Goal: Information Seeking & Learning: Learn about a topic

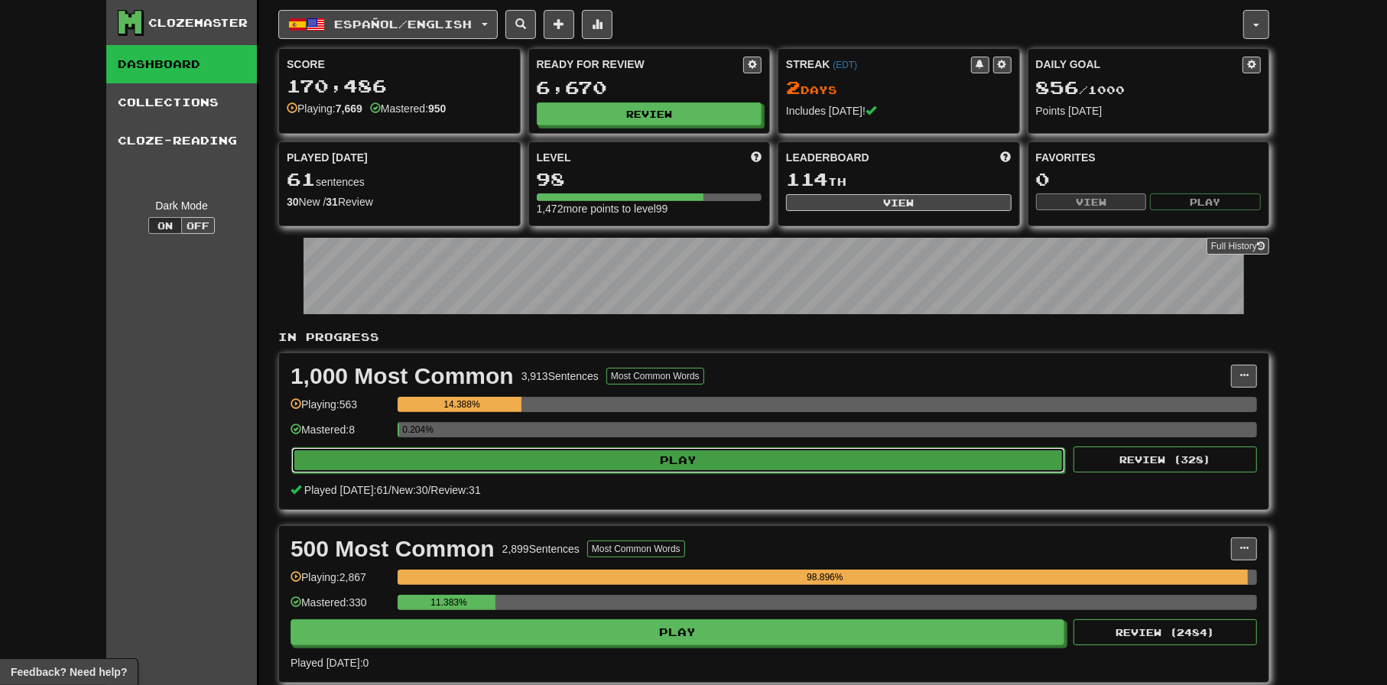
click at [692, 450] on button "Play" at bounding box center [678, 460] width 774 height 26
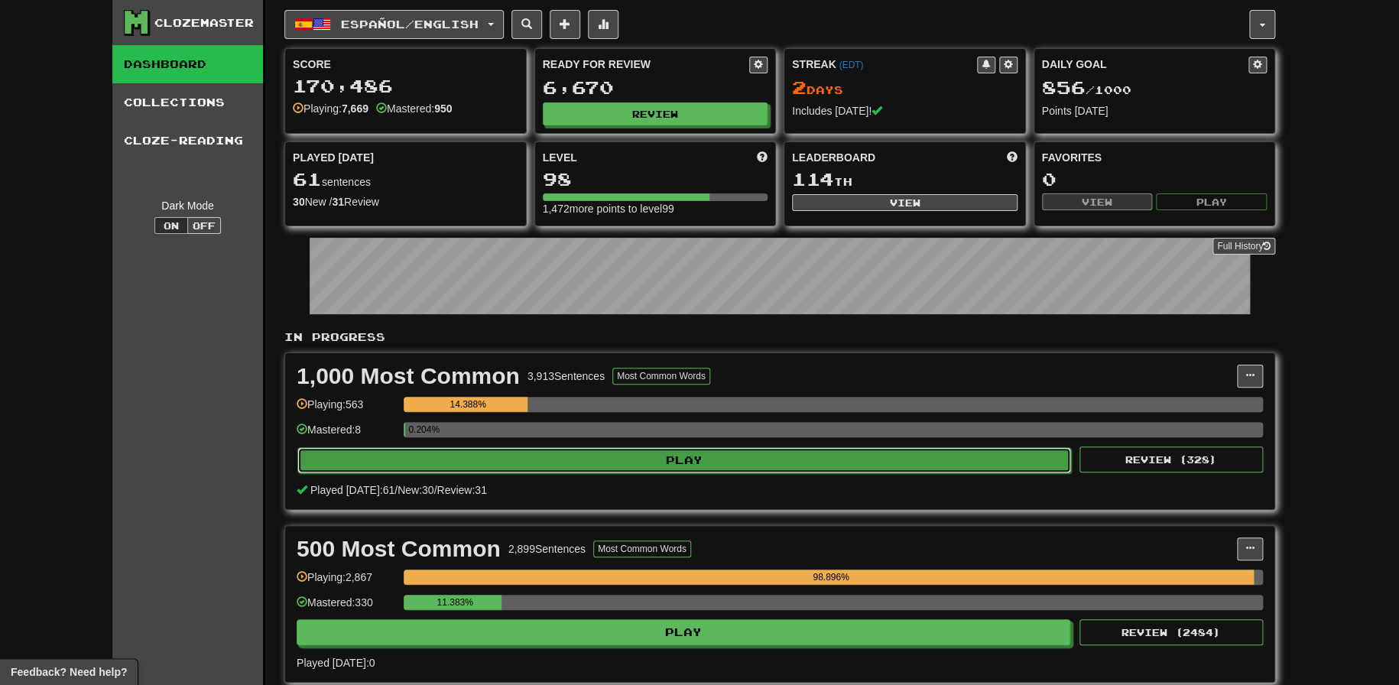
select select "**"
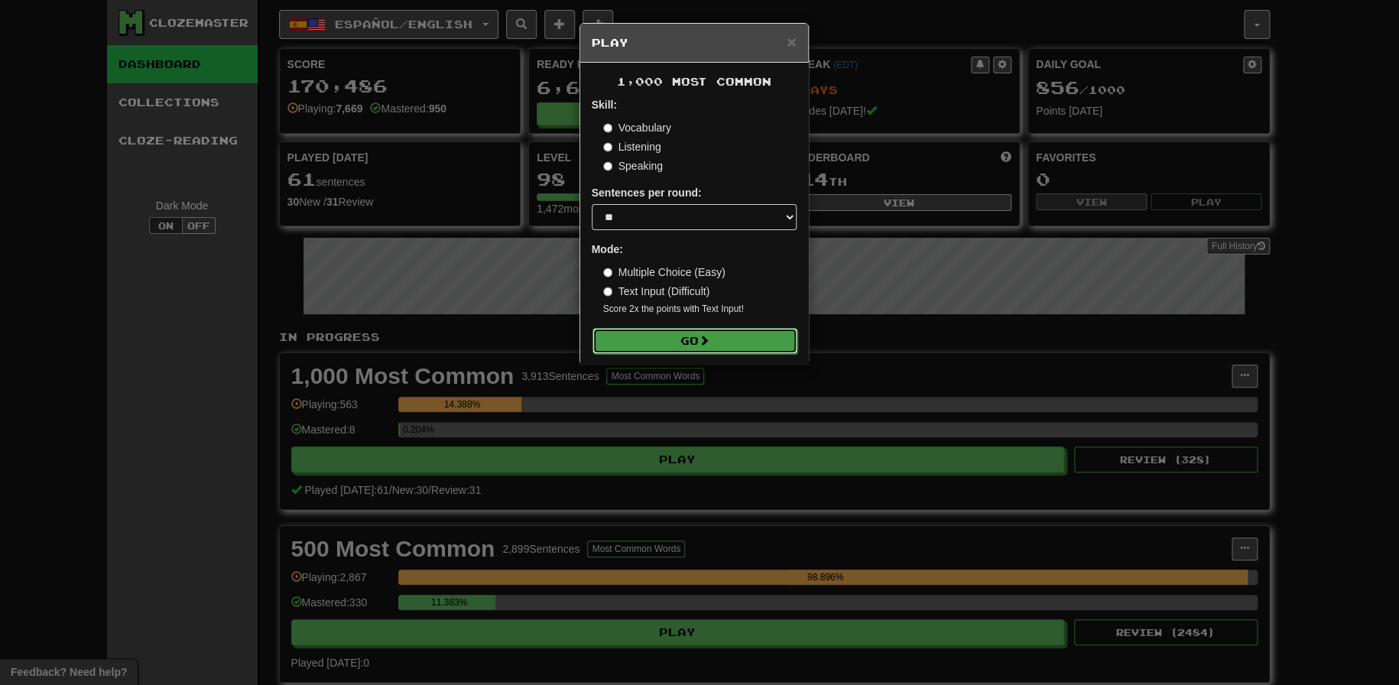
click at [694, 350] on button "Go" at bounding box center [695, 341] width 205 height 26
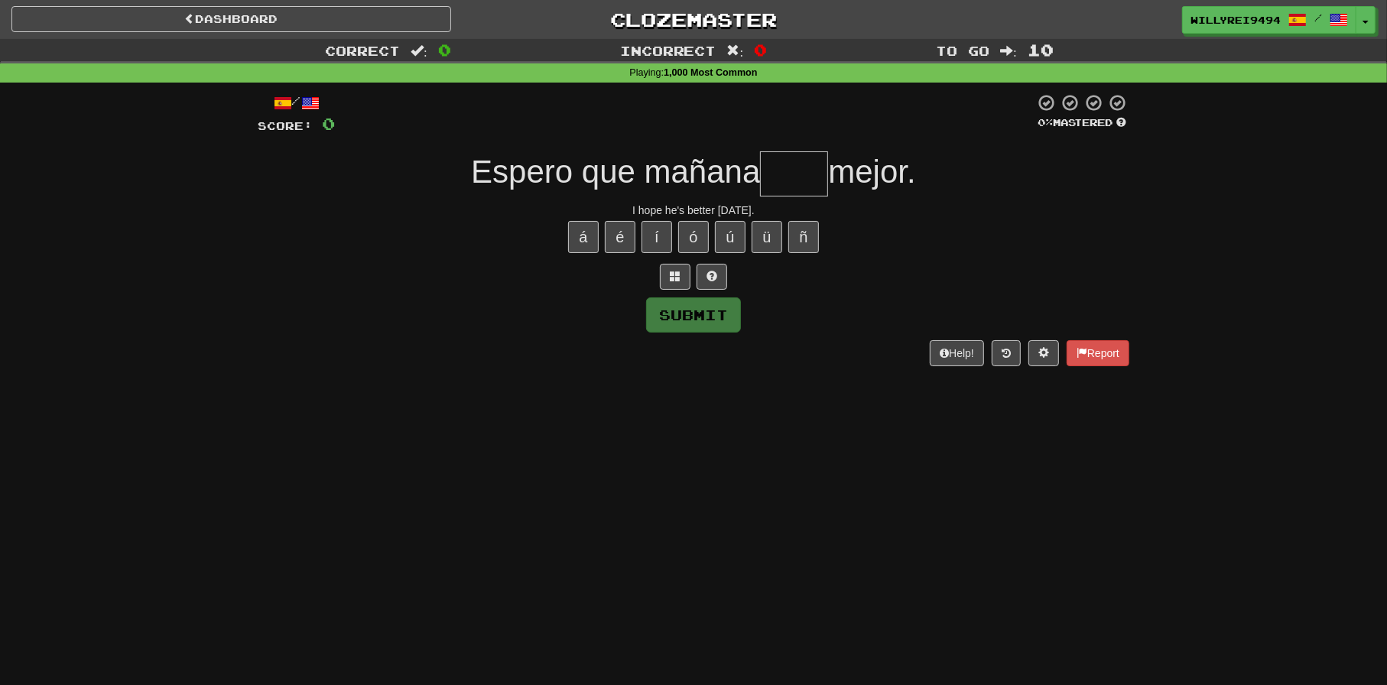
click at [827, 188] on input "text" at bounding box center [794, 173] width 68 height 45
type input "*"
click at [794, 172] on input "text" at bounding box center [794, 173] width 68 height 45
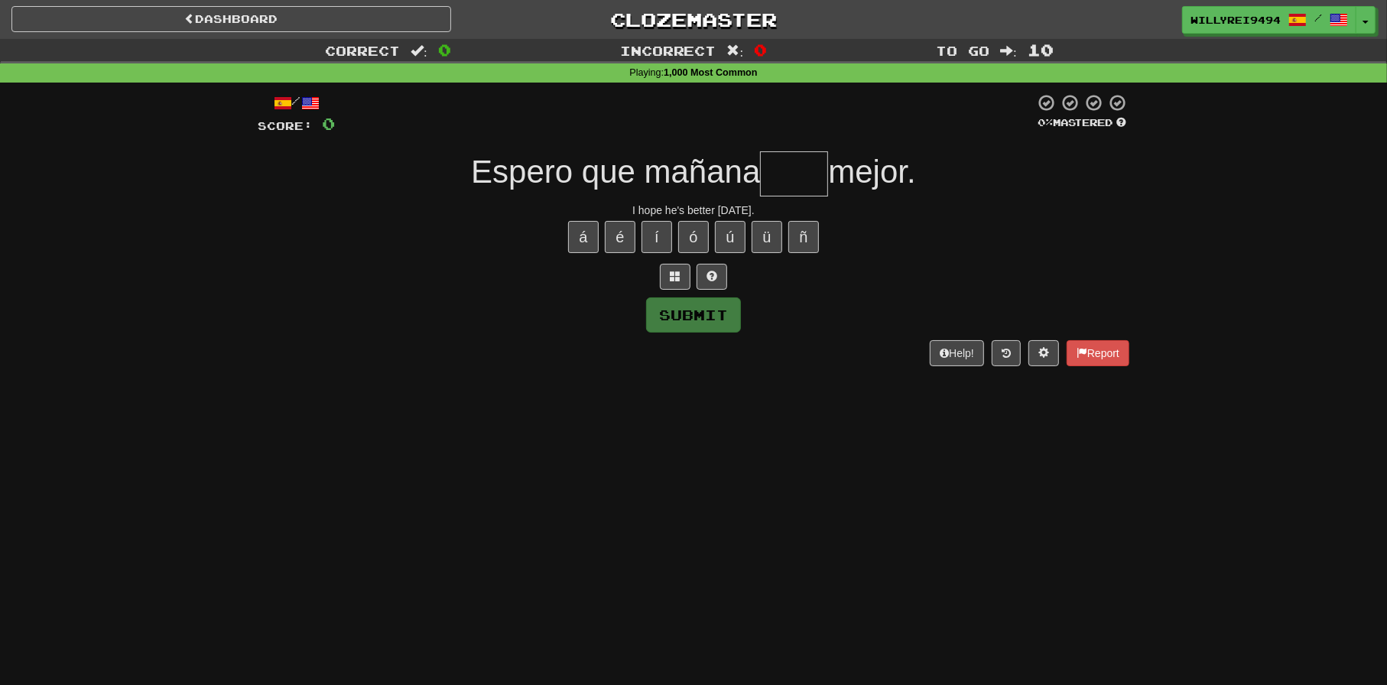
click at [794, 172] on input "text" at bounding box center [794, 173] width 68 height 45
type input "****"
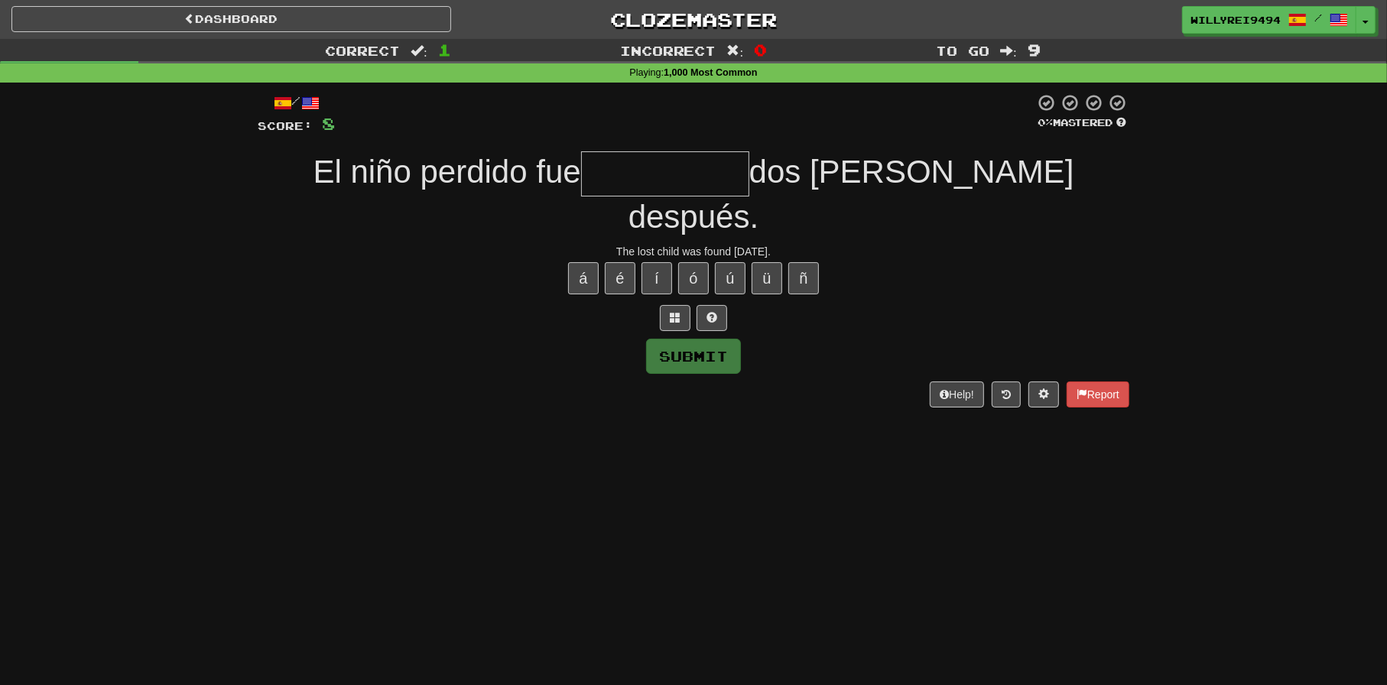
drag, startPoint x: 661, startPoint y: 194, endPoint x: 662, endPoint y: 184, distance: 10.0
click at [661, 194] on input "text" at bounding box center [665, 173] width 168 height 45
click at [663, 180] on input "text" at bounding box center [665, 173] width 168 height 45
click at [645, 170] on input "text" at bounding box center [665, 173] width 168 height 45
click at [646, 170] on input "text" at bounding box center [665, 173] width 168 height 45
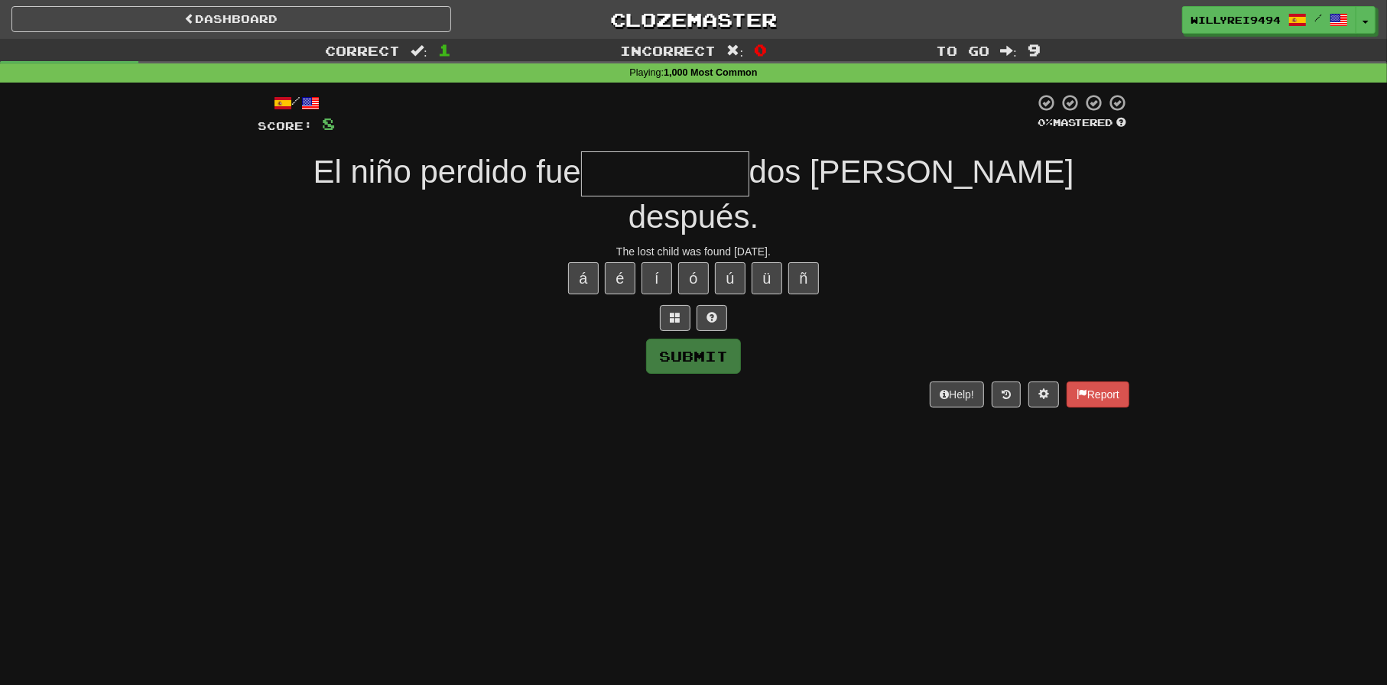
click at [648, 168] on input "text" at bounding box center [665, 173] width 168 height 45
drag, startPoint x: 537, startPoint y: 174, endPoint x: 593, endPoint y: 163, distance: 56.8
click at [580, 164] on span "El niño perdido fue" at bounding box center [447, 172] width 268 height 36
click at [580, 163] on span "El niño perdido fue" at bounding box center [447, 172] width 268 height 36
click at [631, 163] on input "text" at bounding box center [665, 173] width 168 height 45
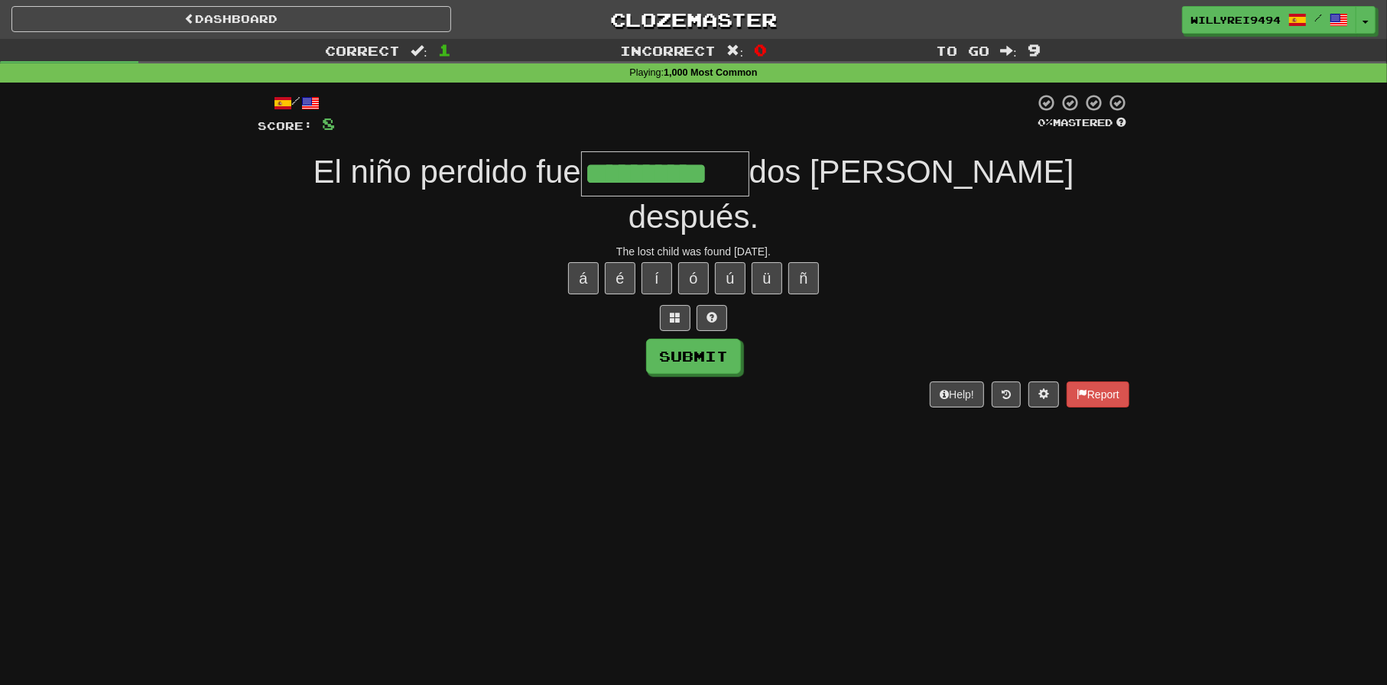
type input "**********"
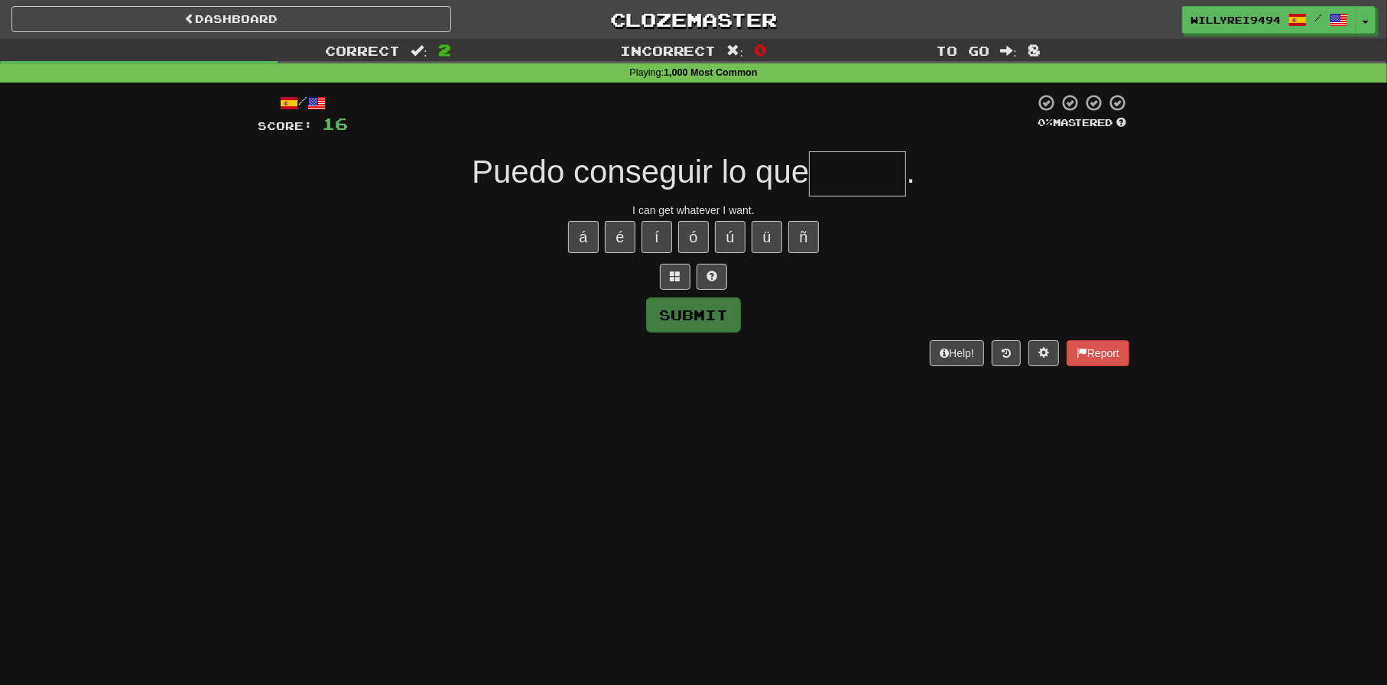
click at [858, 177] on input "text" at bounding box center [857, 173] width 97 height 45
type input "******"
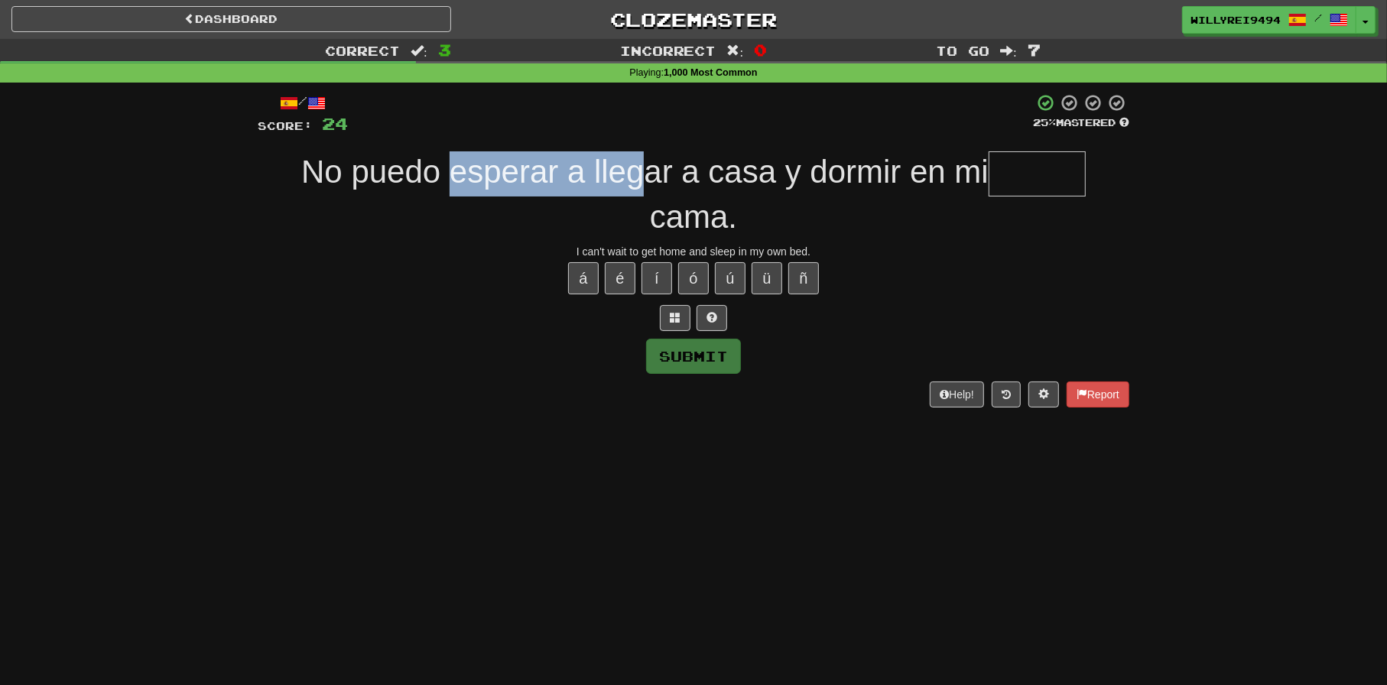
drag, startPoint x: 451, startPoint y: 171, endPoint x: 651, endPoint y: 167, distance: 200.4
click at [651, 167] on span "No puedo esperar a llegar a casa y dormir en mi" at bounding box center [644, 172] width 687 height 36
click at [1026, 175] on input "text" at bounding box center [1037, 173] width 97 height 45
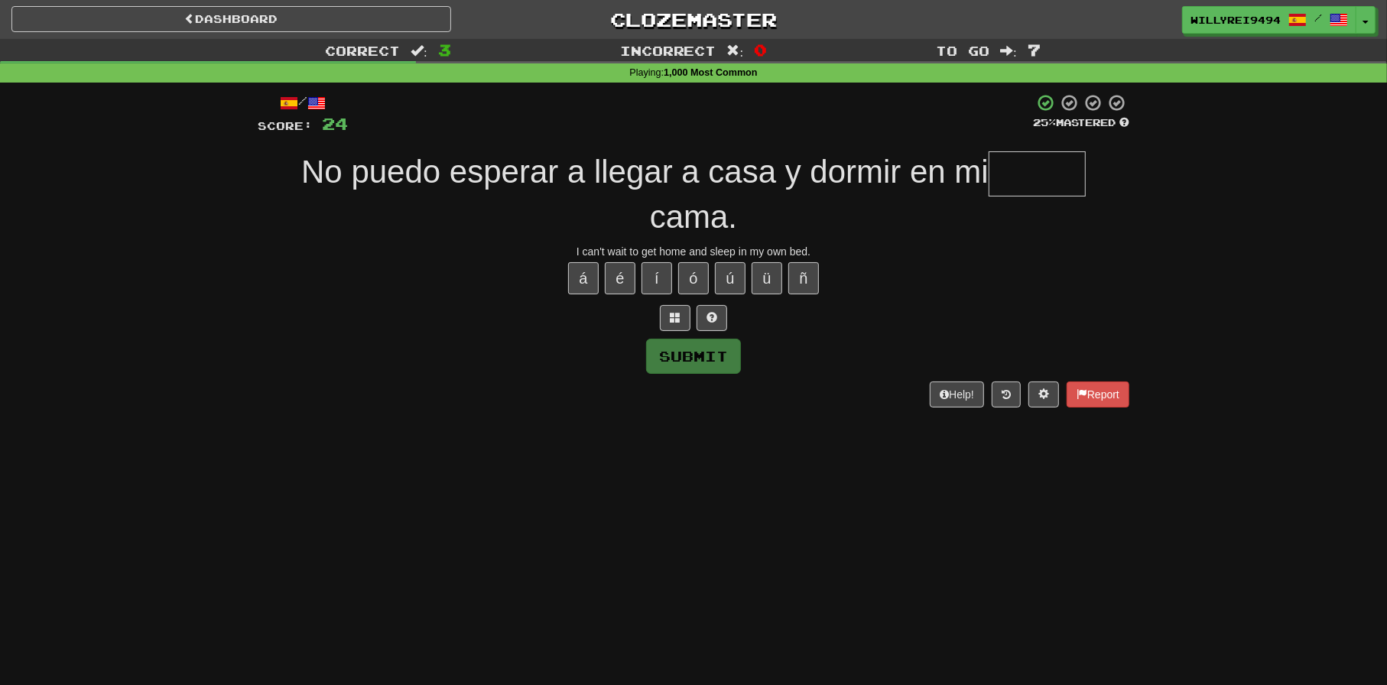
click at [1026, 175] on input "text" at bounding box center [1037, 173] width 97 height 45
type input "******"
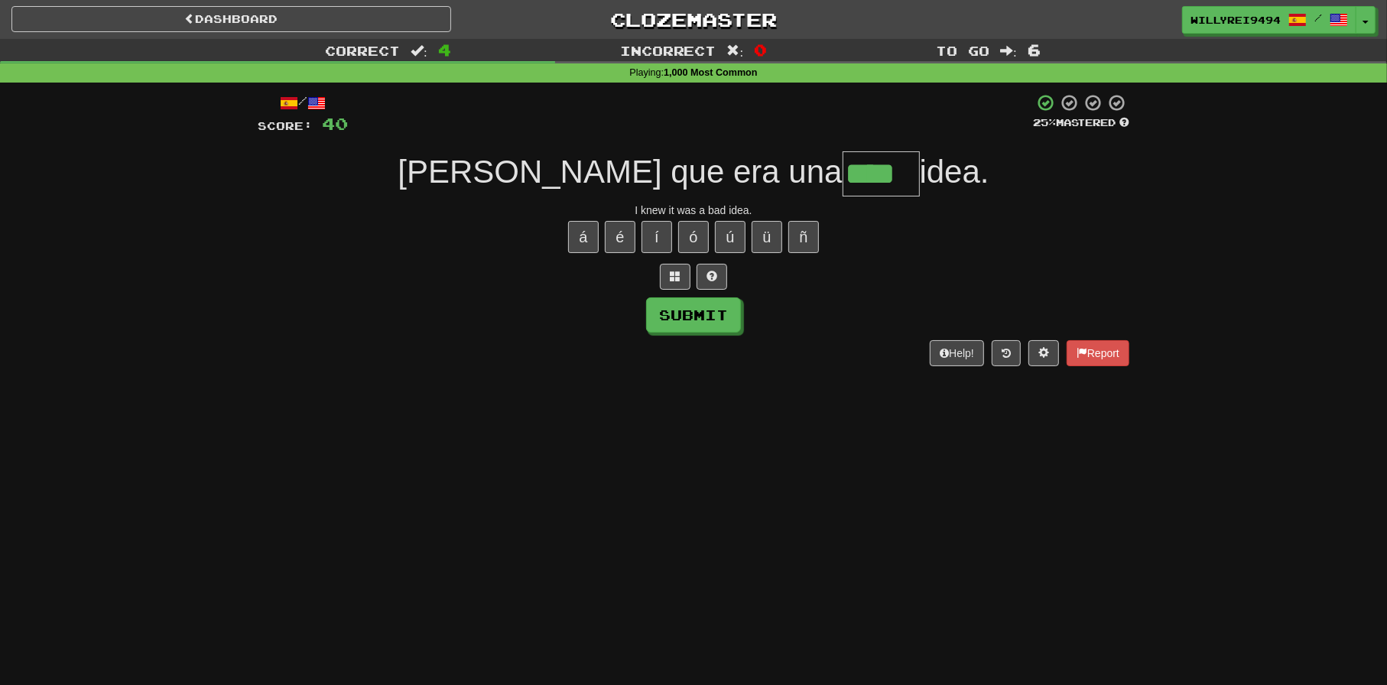
type input "****"
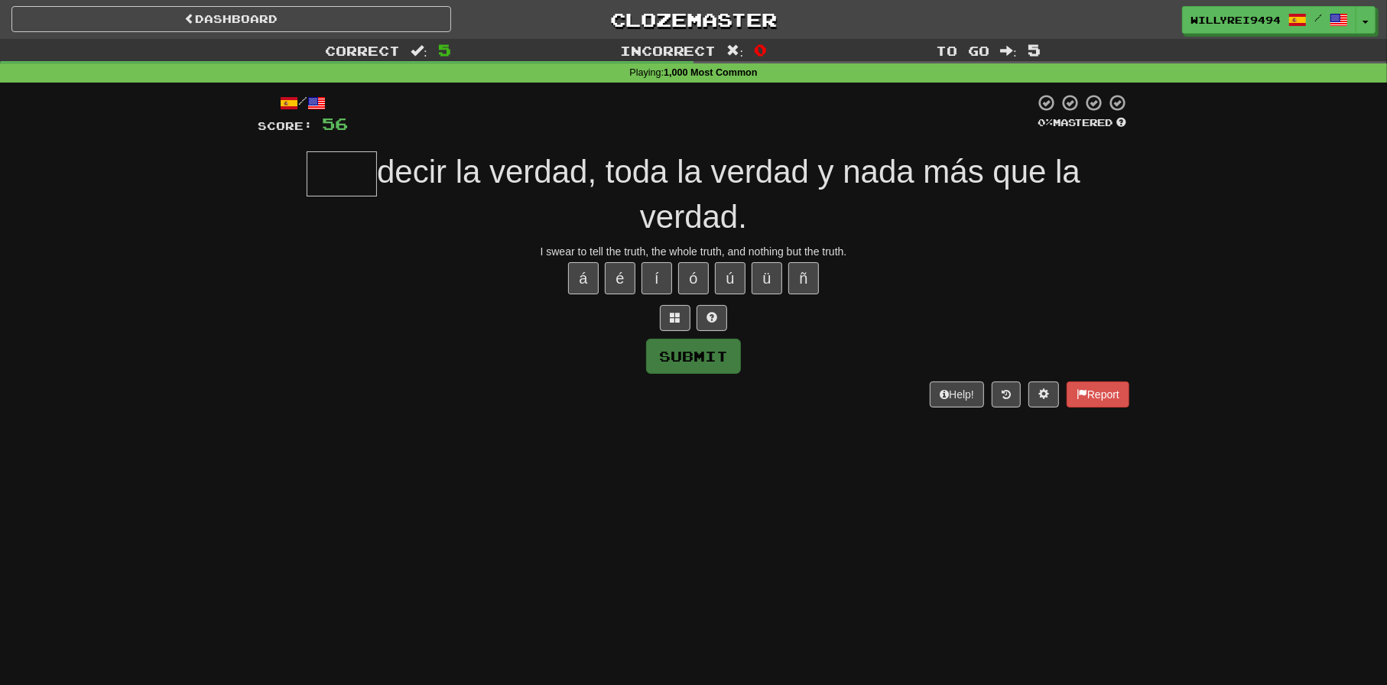
type input "*"
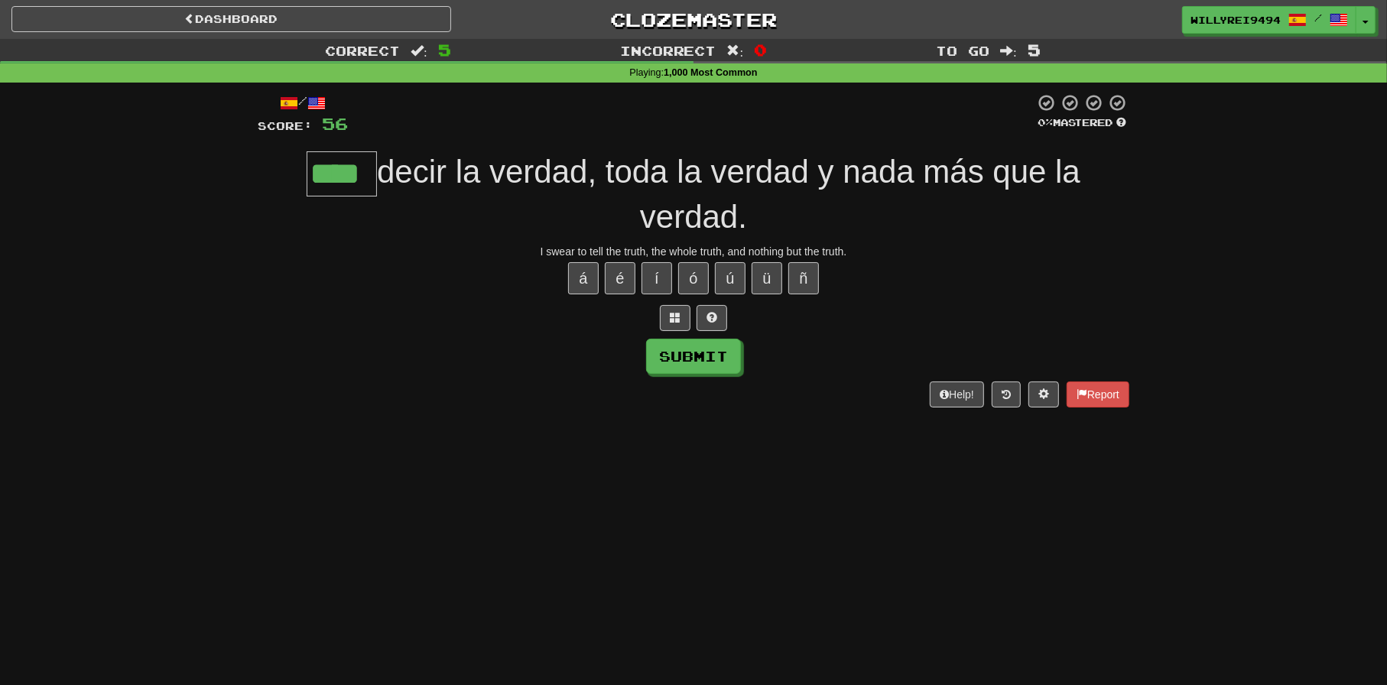
type input "****"
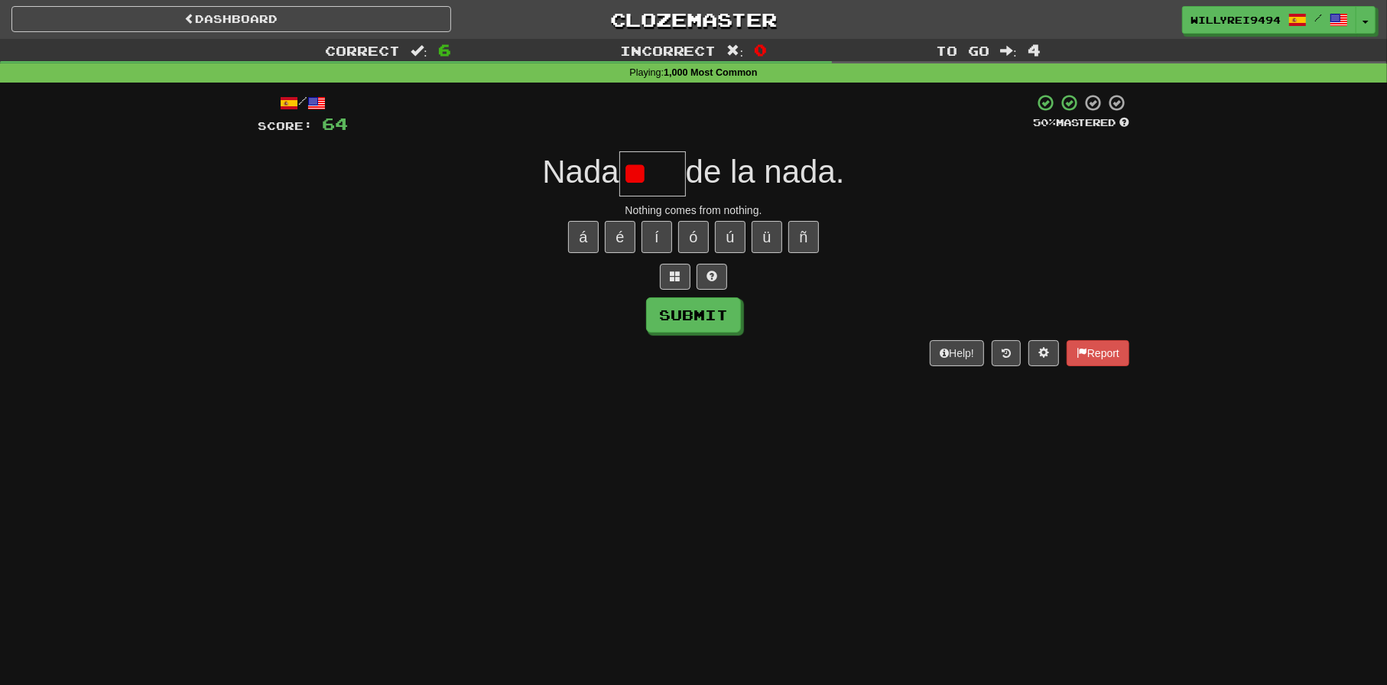
type input "*"
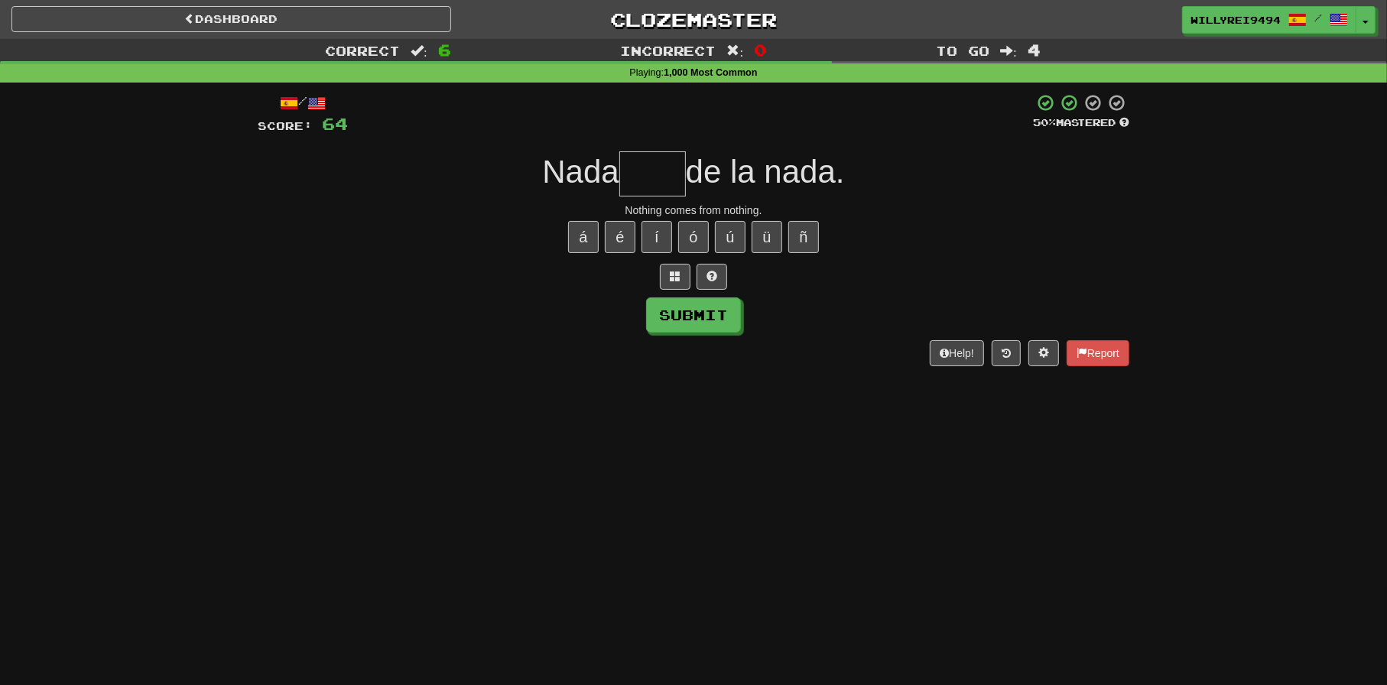
type input "*"
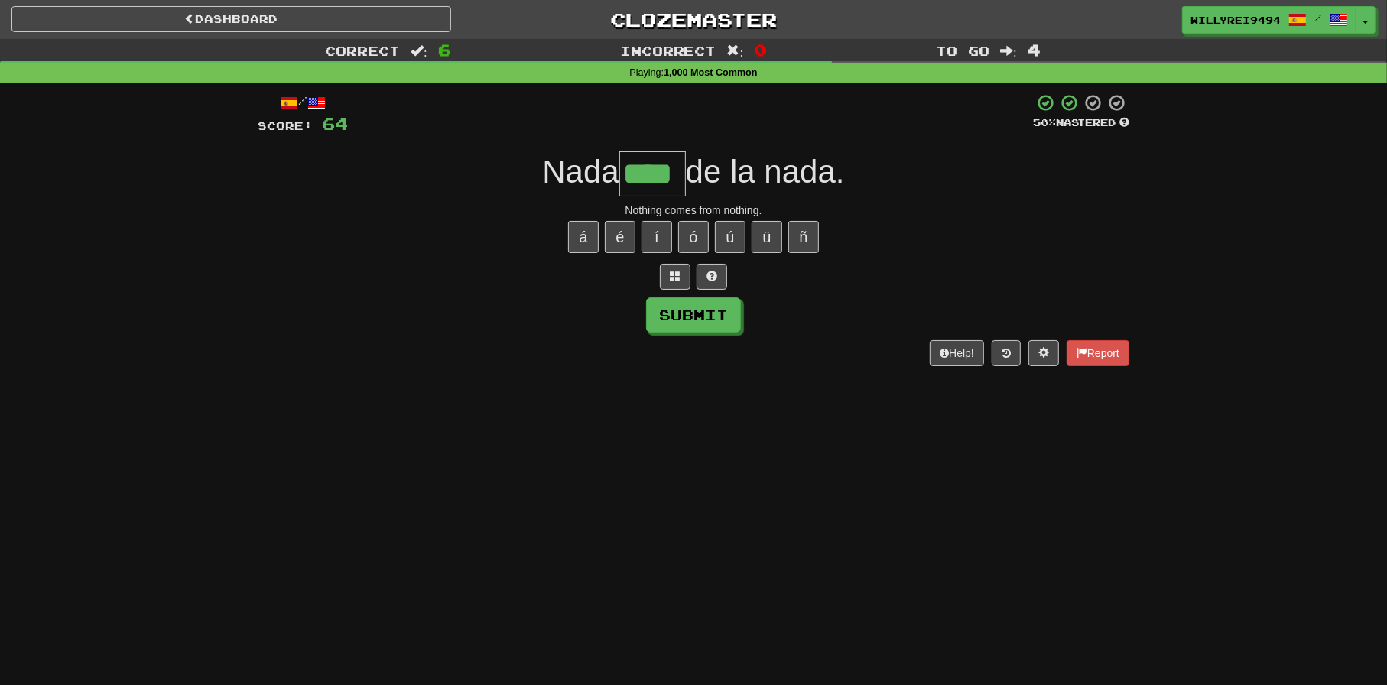
type input "****"
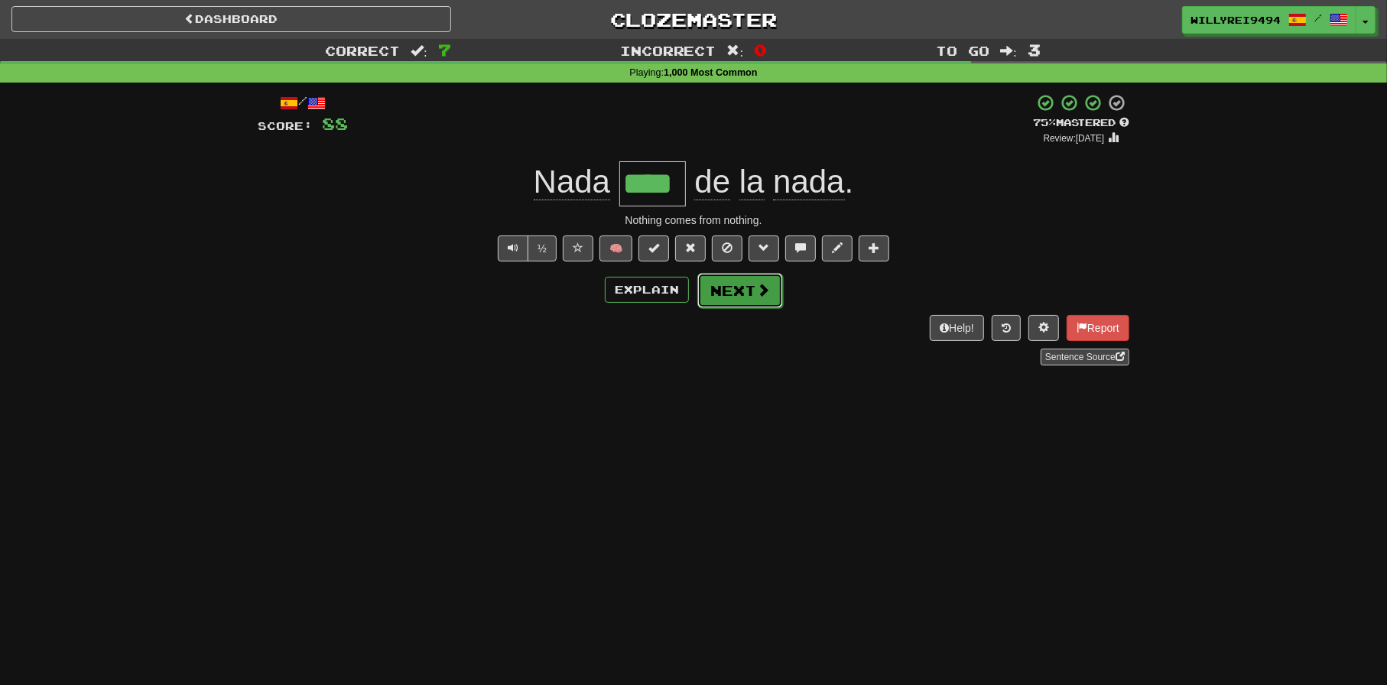
click at [776, 288] on button "Next" at bounding box center [740, 290] width 86 height 35
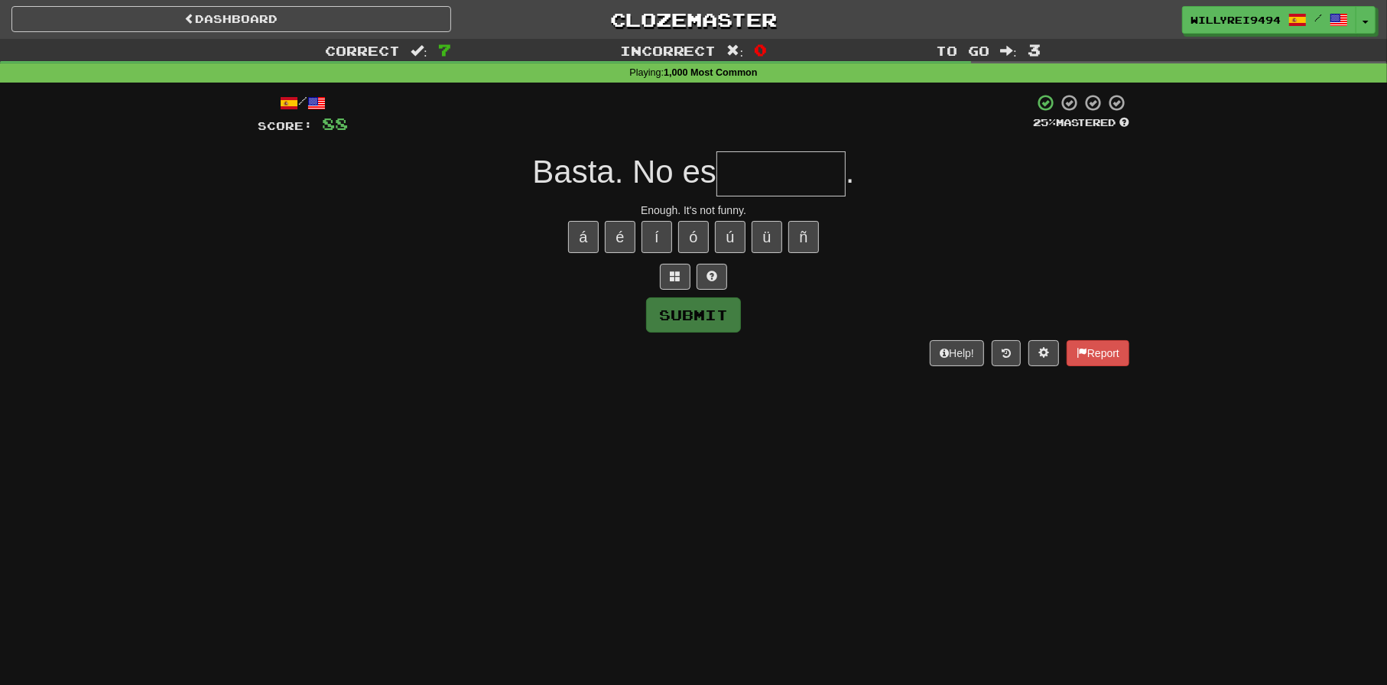
click at [802, 177] on input "text" at bounding box center [780, 173] width 129 height 45
type input "********"
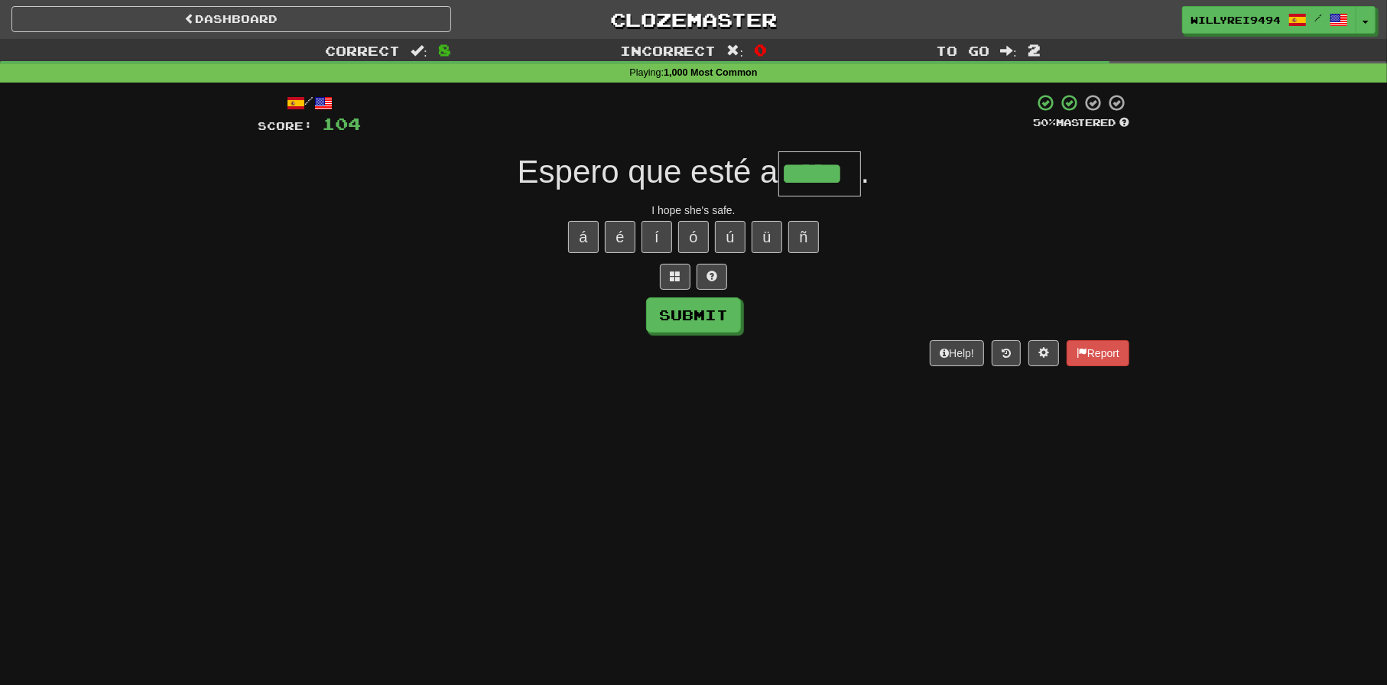
type input "*****"
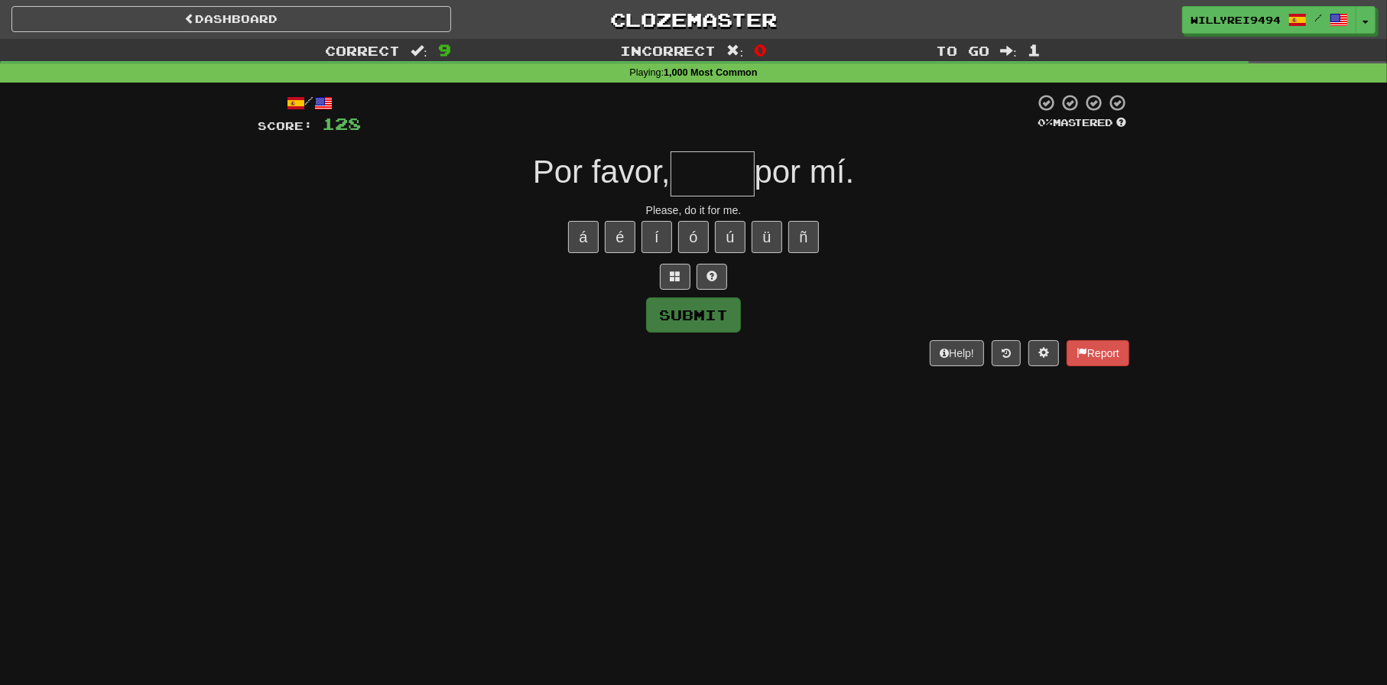
click at [683, 163] on input "text" at bounding box center [713, 173] width 84 height 45
click at [689, 163] on input "text" at bounding box center [713, 173] width 84 height 45
click at [689, 164] on input "text" at bounding box center [713, 173] width 84 height 45
click at [343, 12] on link "Dashboard" at bounding box center [231, 19] width 440 height 26
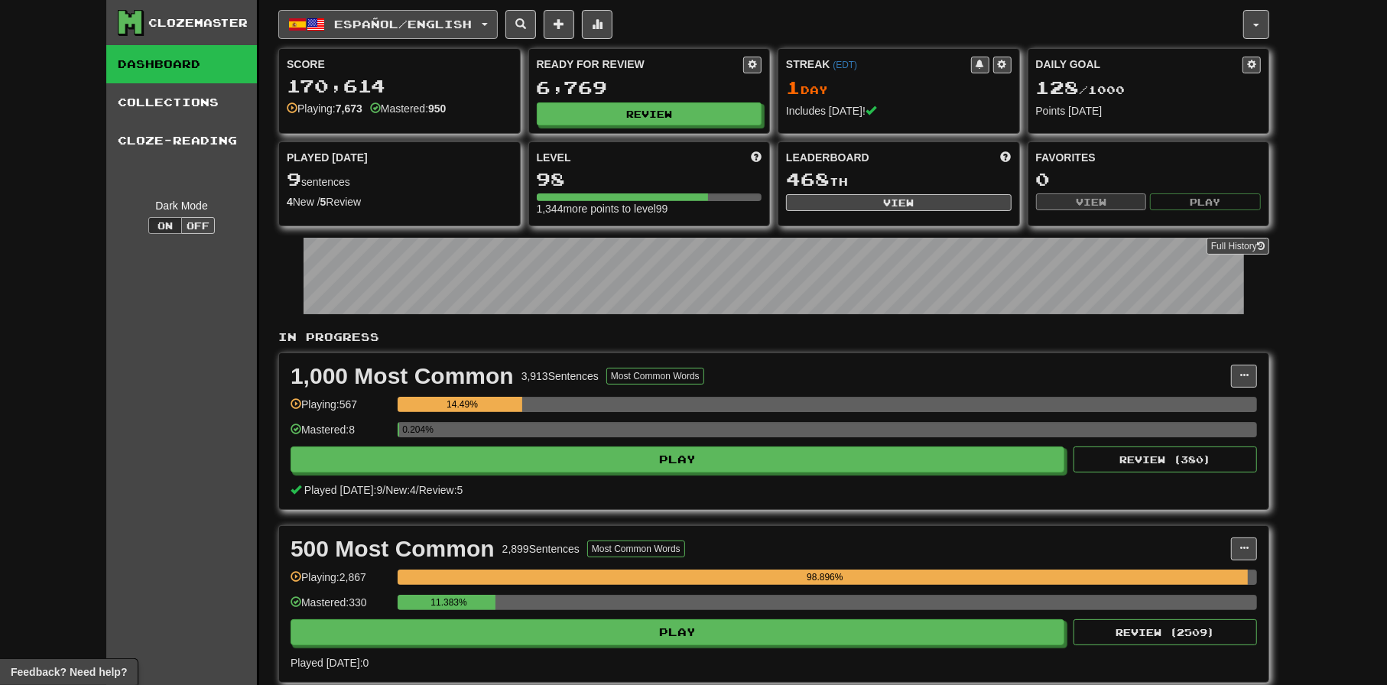
click at [343, 24] on span "Español / English" at bounding box center [404, 24] width 138 height 13
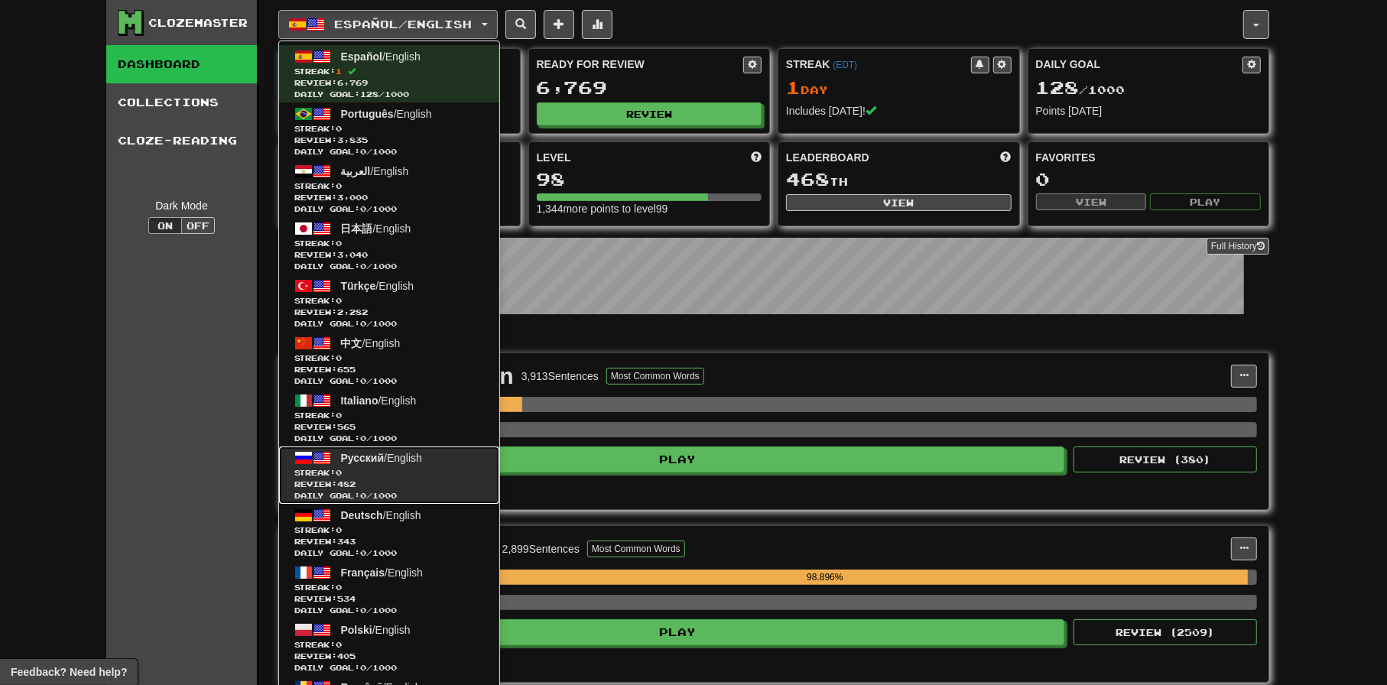
click at [388, 463] on link "Русский / English Streak: 0 Review: 482 Daily Goal: 0 / 1000" at bounding box center [389, 475] width 220 height 57
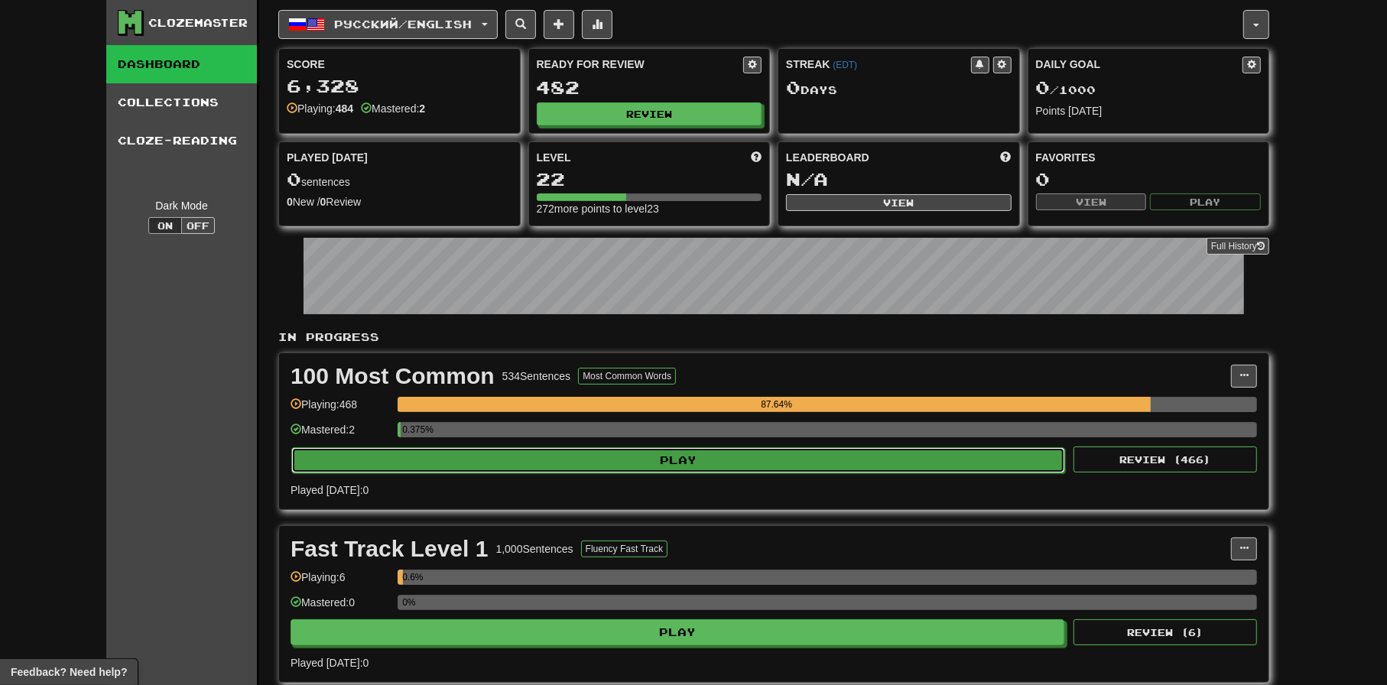
click at [697, 466] on button "Play" at bounding box center [678, 460] width 774 height 26
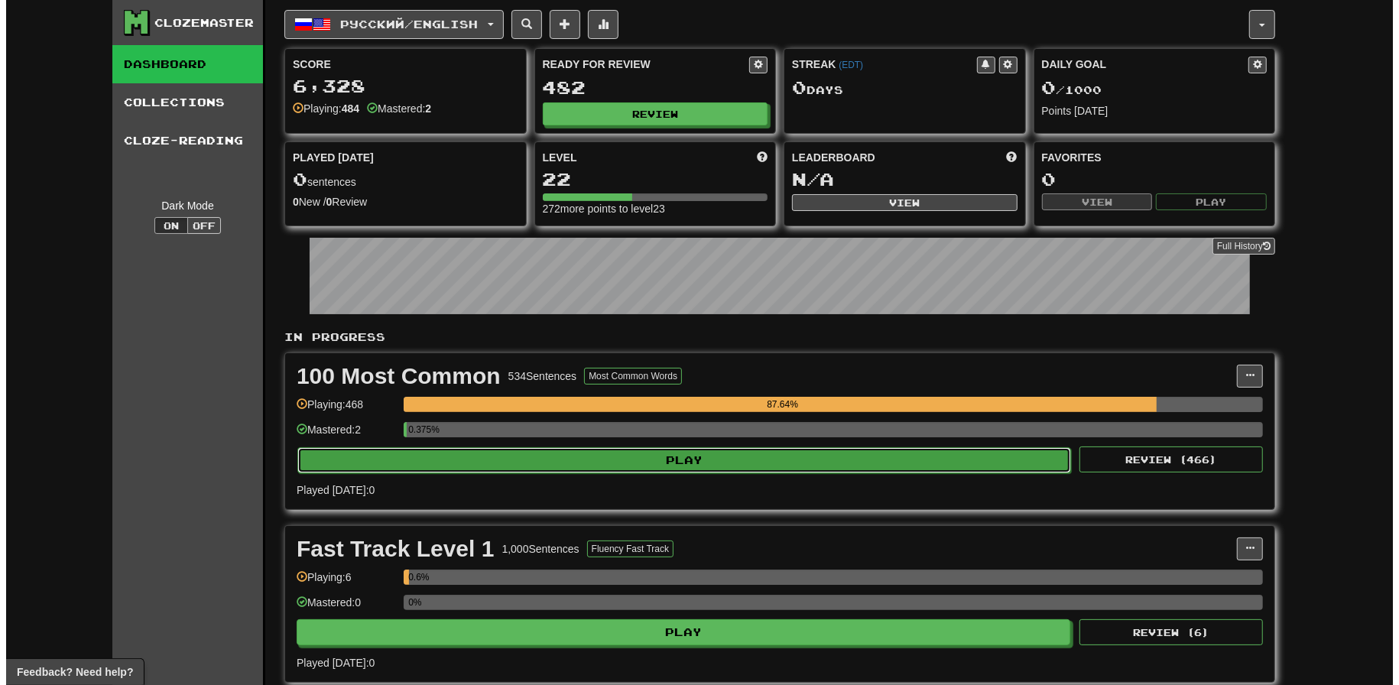
select select "**"
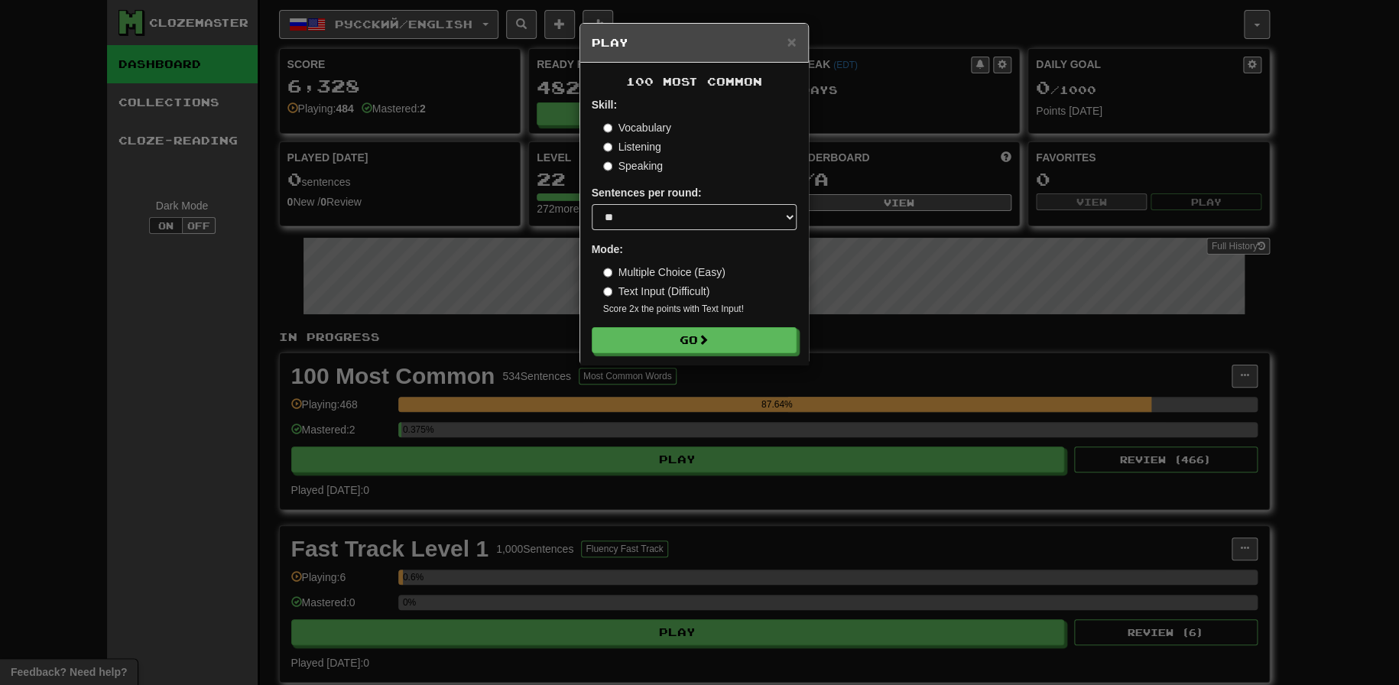
click at [658, 275] on label "Multiple Choice (Easy)" at bounding box center [664, 272] width 122 height 15
click at [710, 335] on span at bounding box center [704, 340] width 11 height 11
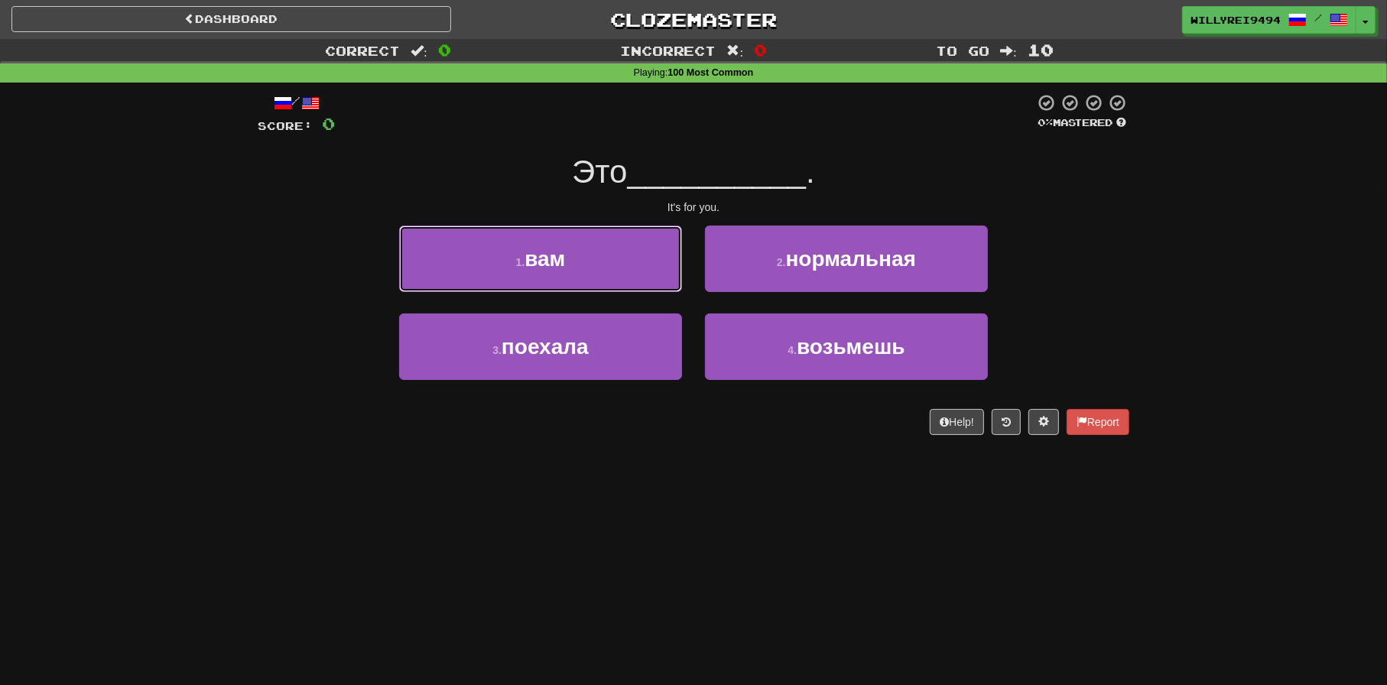
click at [593, 253] on button "1 . вам" at bounding box center [540, 259] width 283 height 67
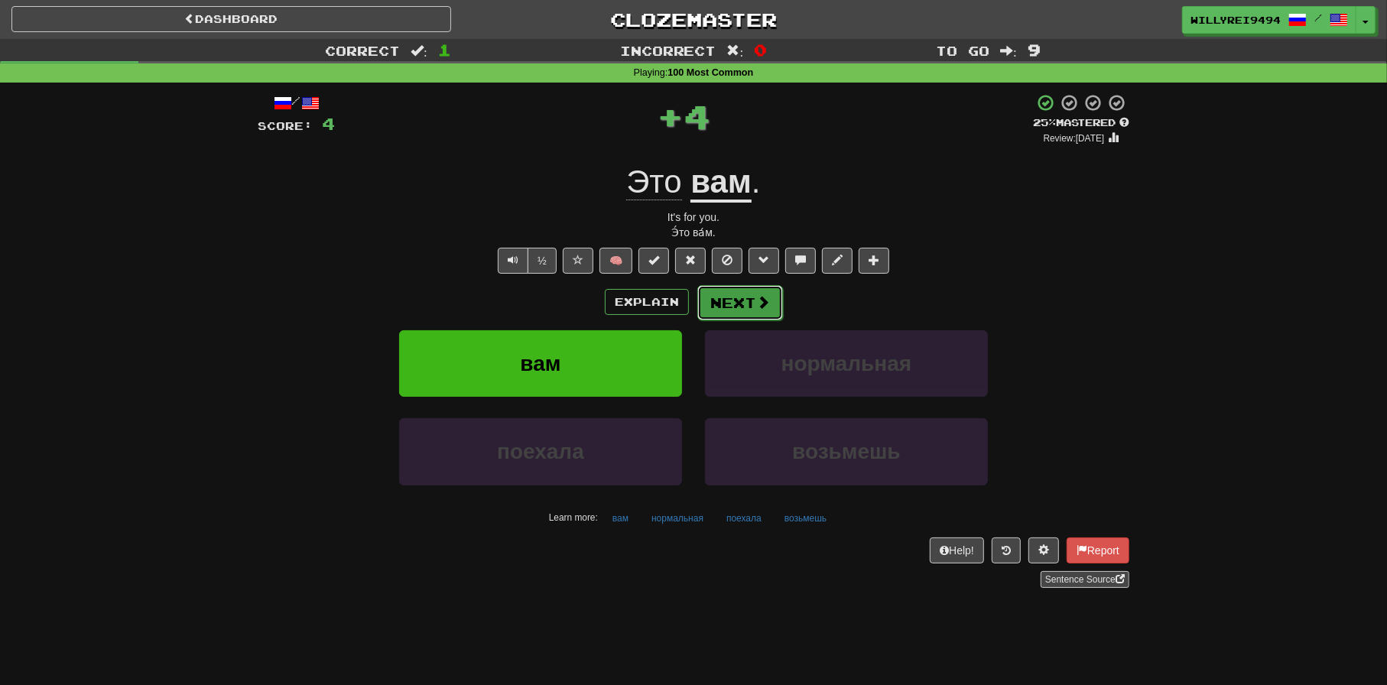
click at [752, 301] on button "Next" at bounding box center [740, 302] width 86 height 35
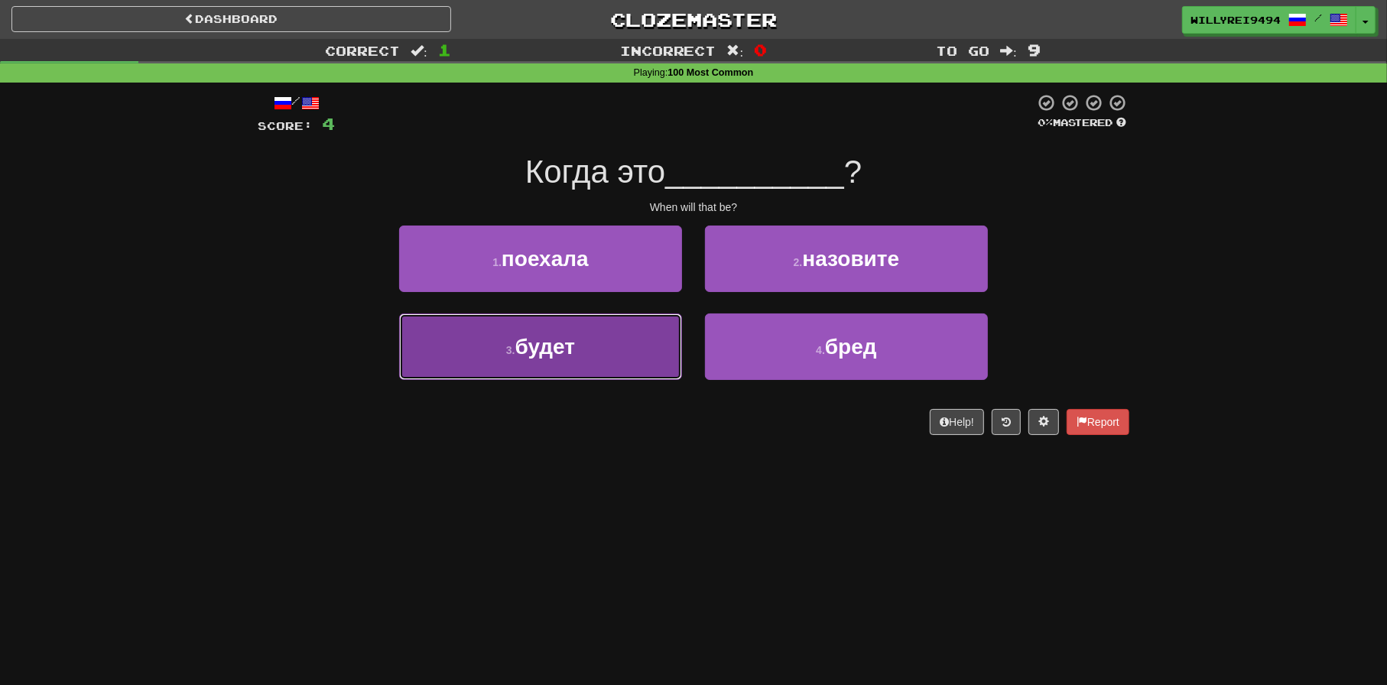
click at [651, 356] on button "3 . будет" at bounding box center [540, 347] width 283 height 67
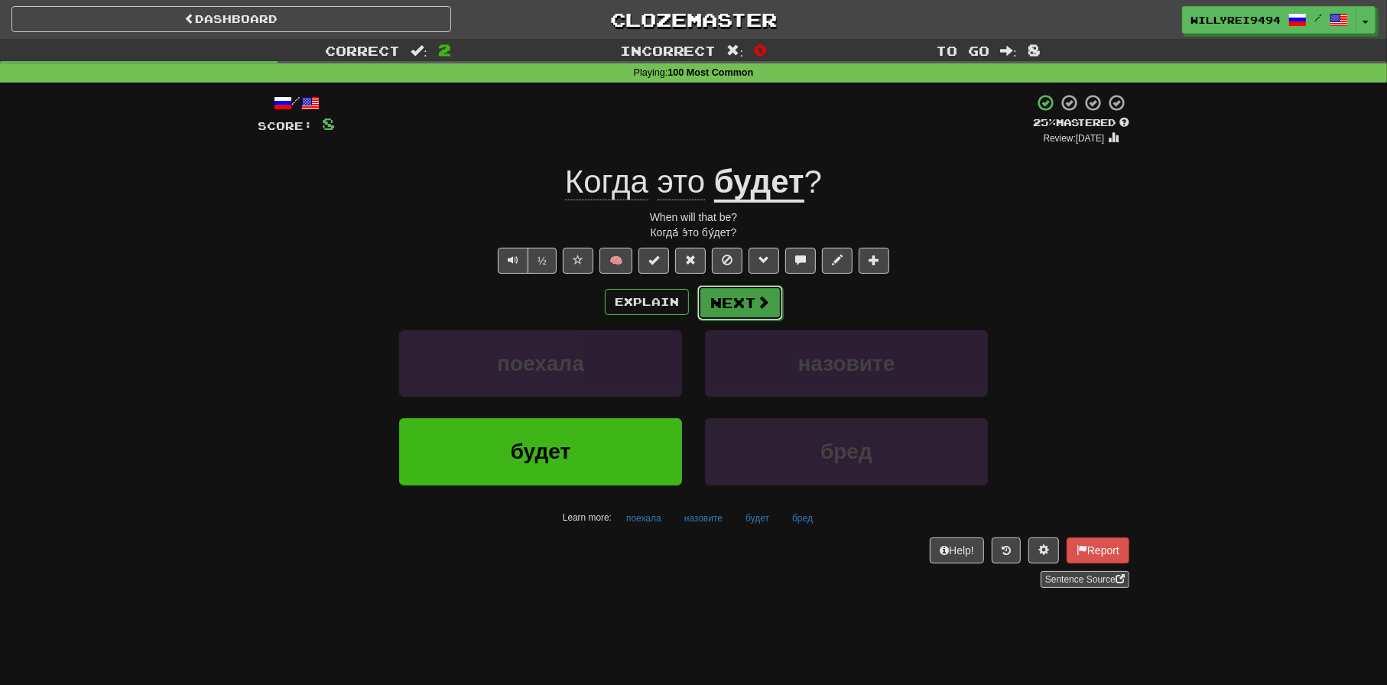
click at [773, 297] on button "Next" at bounding box center [740, 302] width 86 height 35
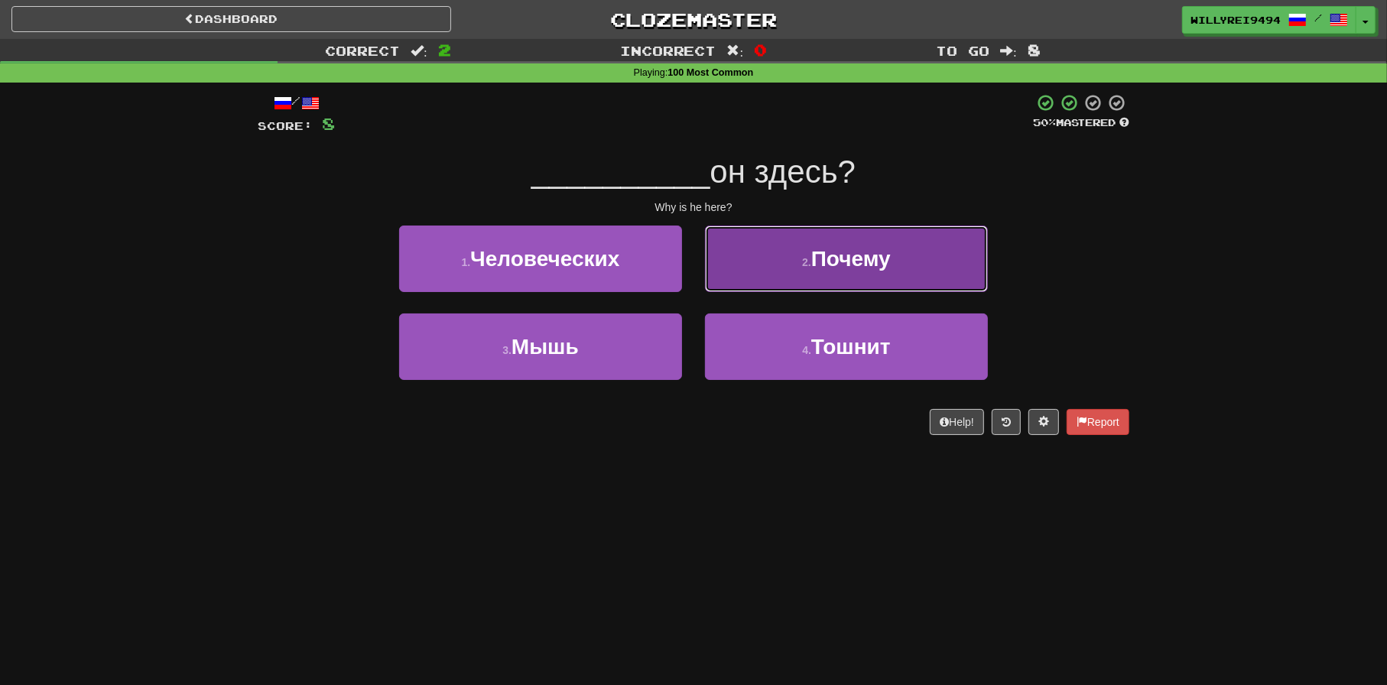
click at [772, 285] on button "2 . Почему" at bounding box center [846, 259] width 283 height 67
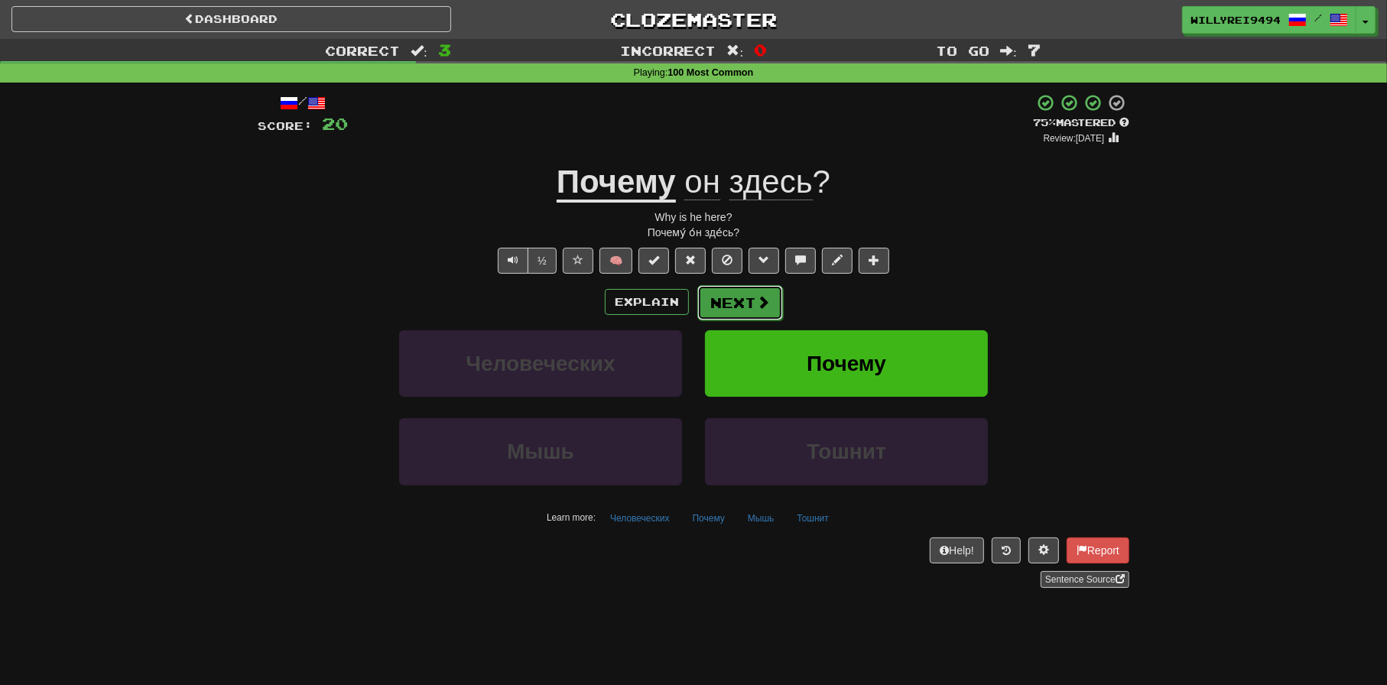
click at [764, 297] on span at bounding box center [763, 302] width 14 height 14
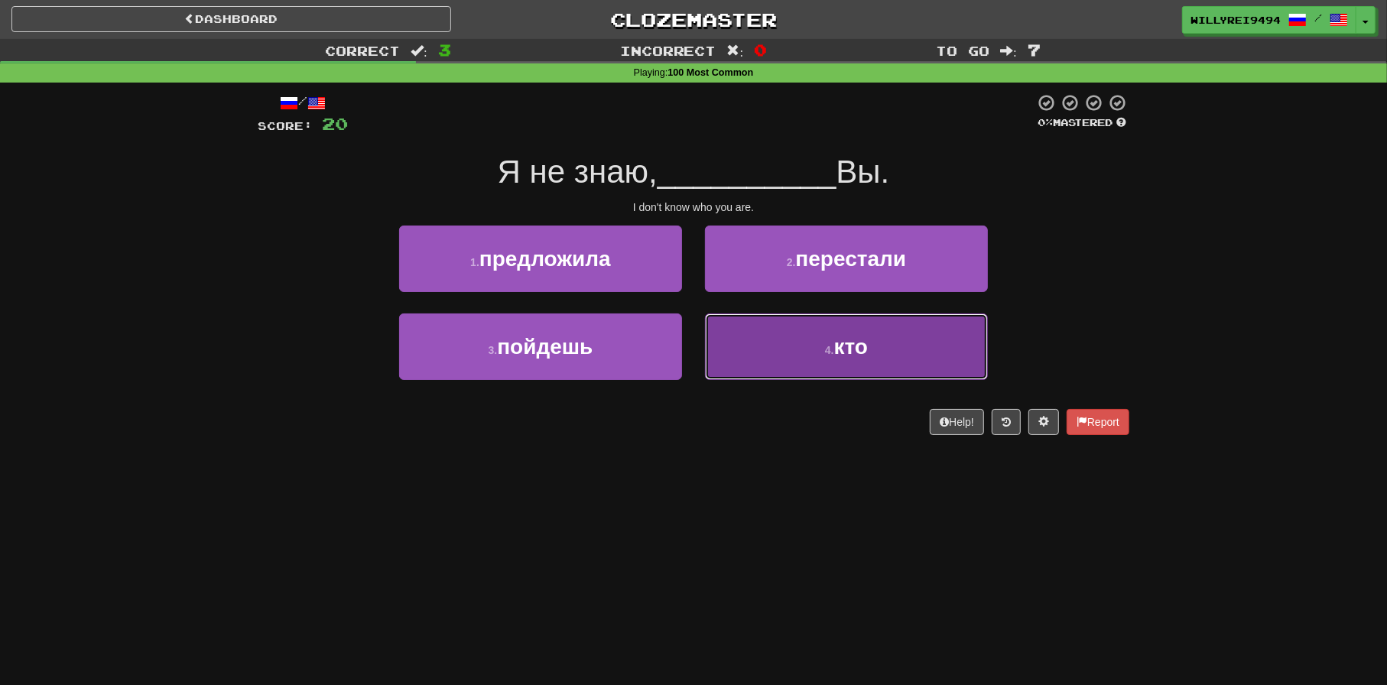
click at [796, 358] on button "4 . кто" at bounding box center [846, 347] width 283 height 67
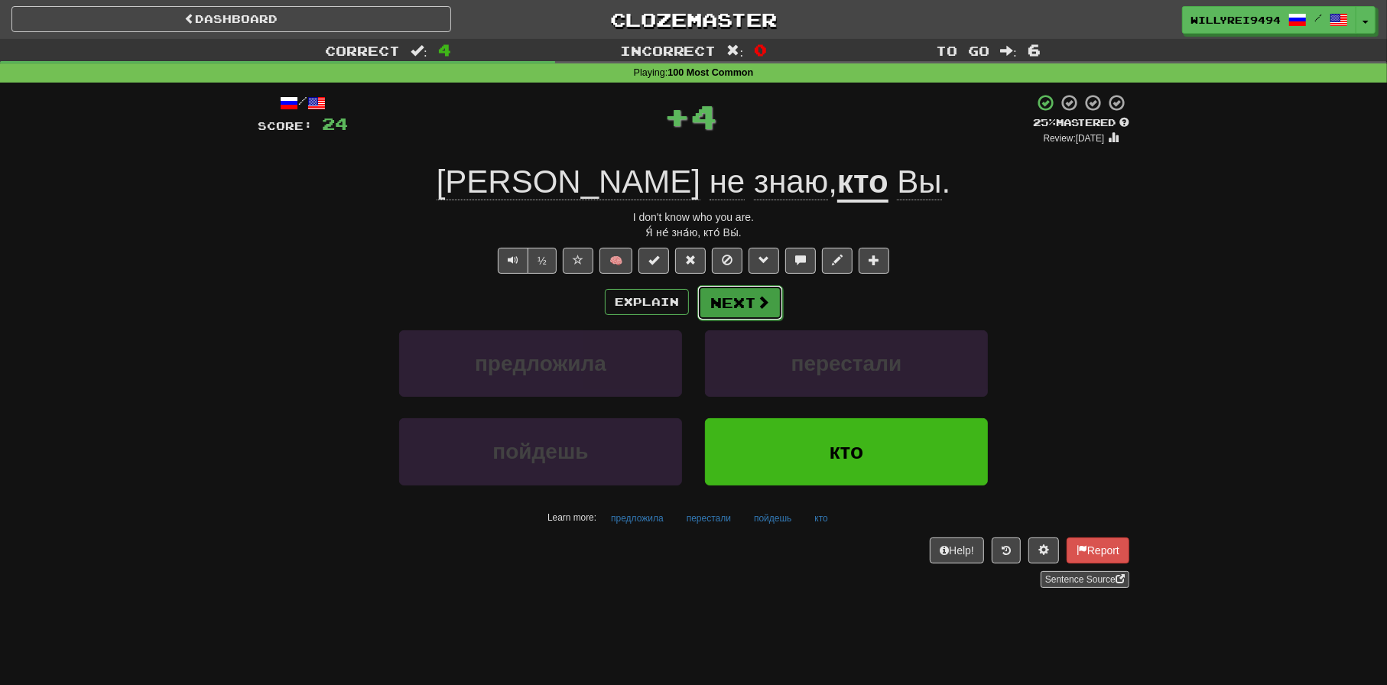
click at [707, 291] on button "Next" at bounding box center [740, 302] width 86 height 35
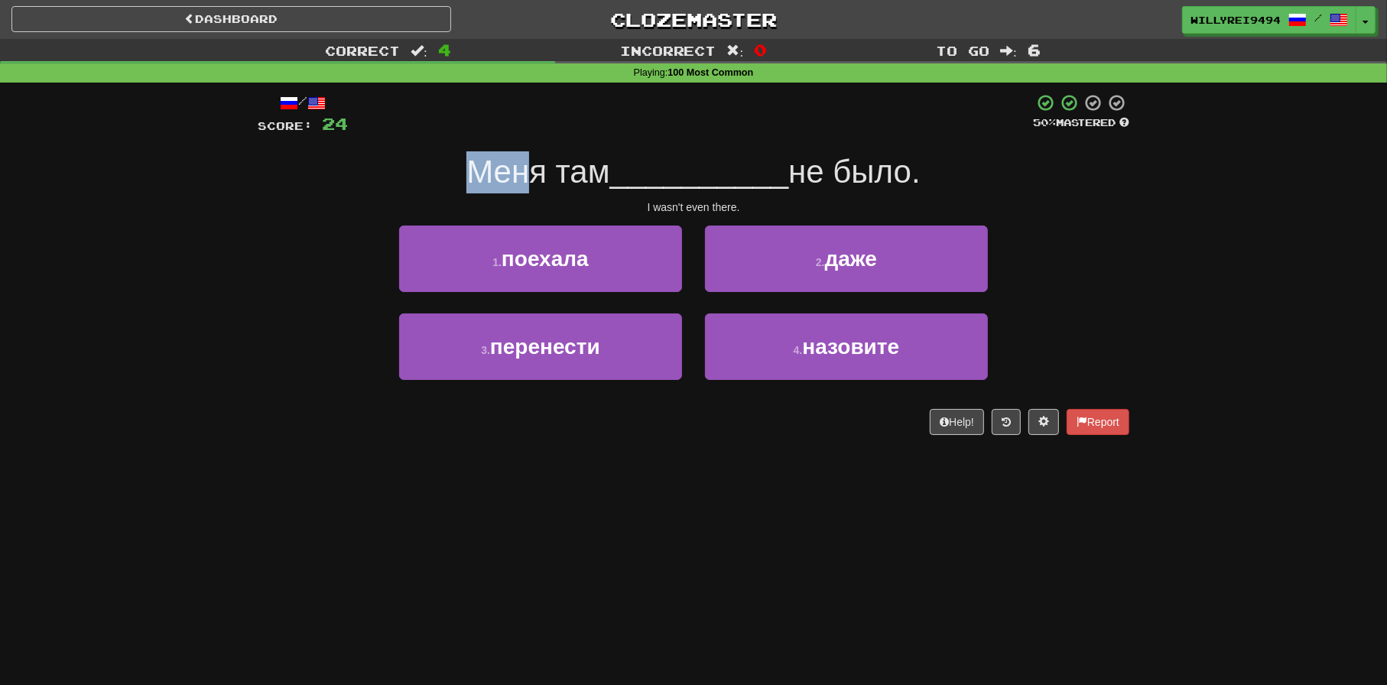
drag, startPoint x: 459, startPoint y: 180, endPoint x: 516, endPoint y: 182, distance: 57.4
click at [516, 182] on span "Меня там" at bounding box center [537, 172] width 143 height 36
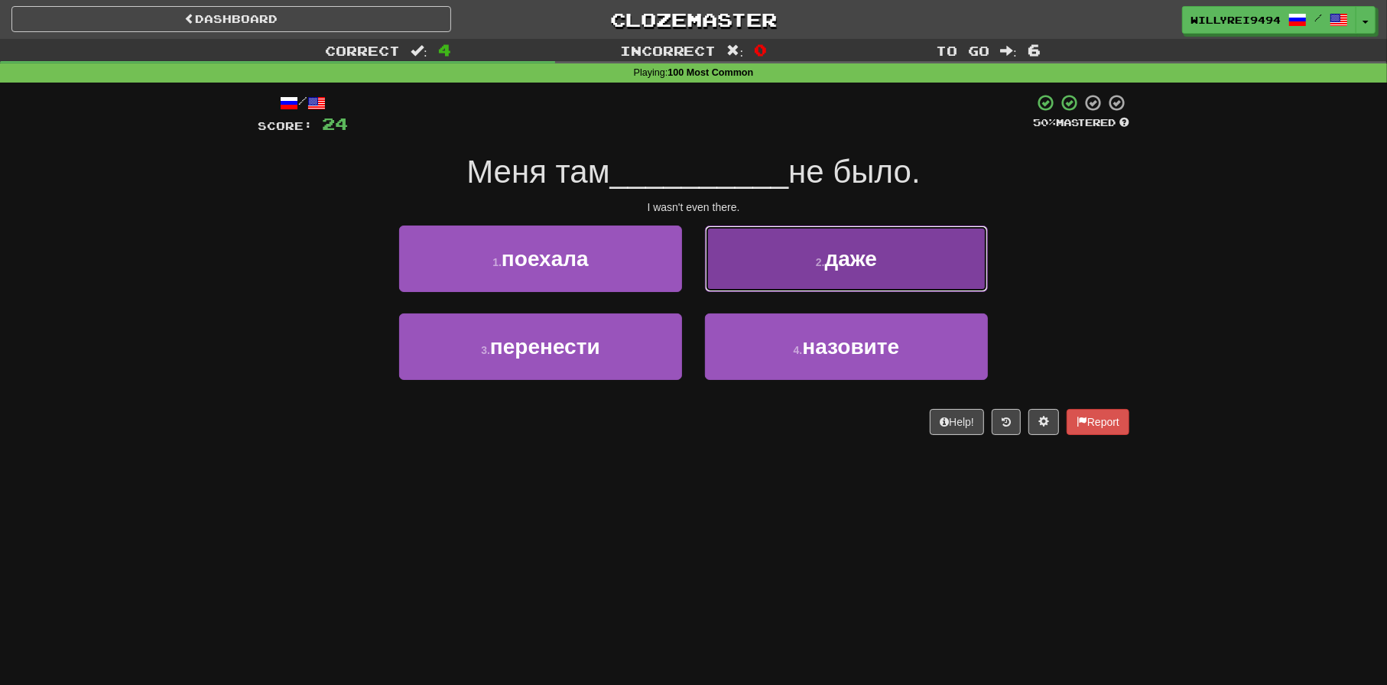
click at [768, 278] on button "2 . даже" at bounding box center [846, 259] width 283 height 67
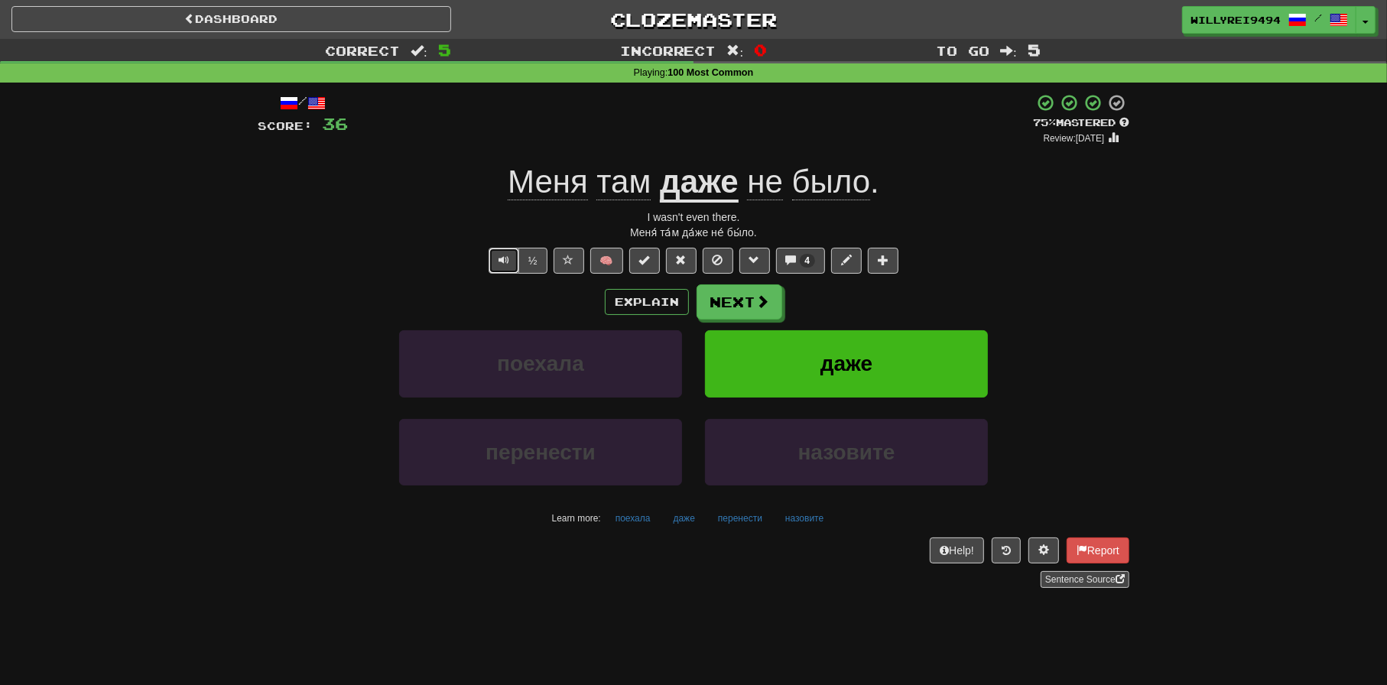
click at [495, 258] on button "Text-to-speech controls" at bounding box center [504, 261] width 31 height 26
click at [560, 193] on span "Меня" at bounding box center [548, 182] width 80 height 37
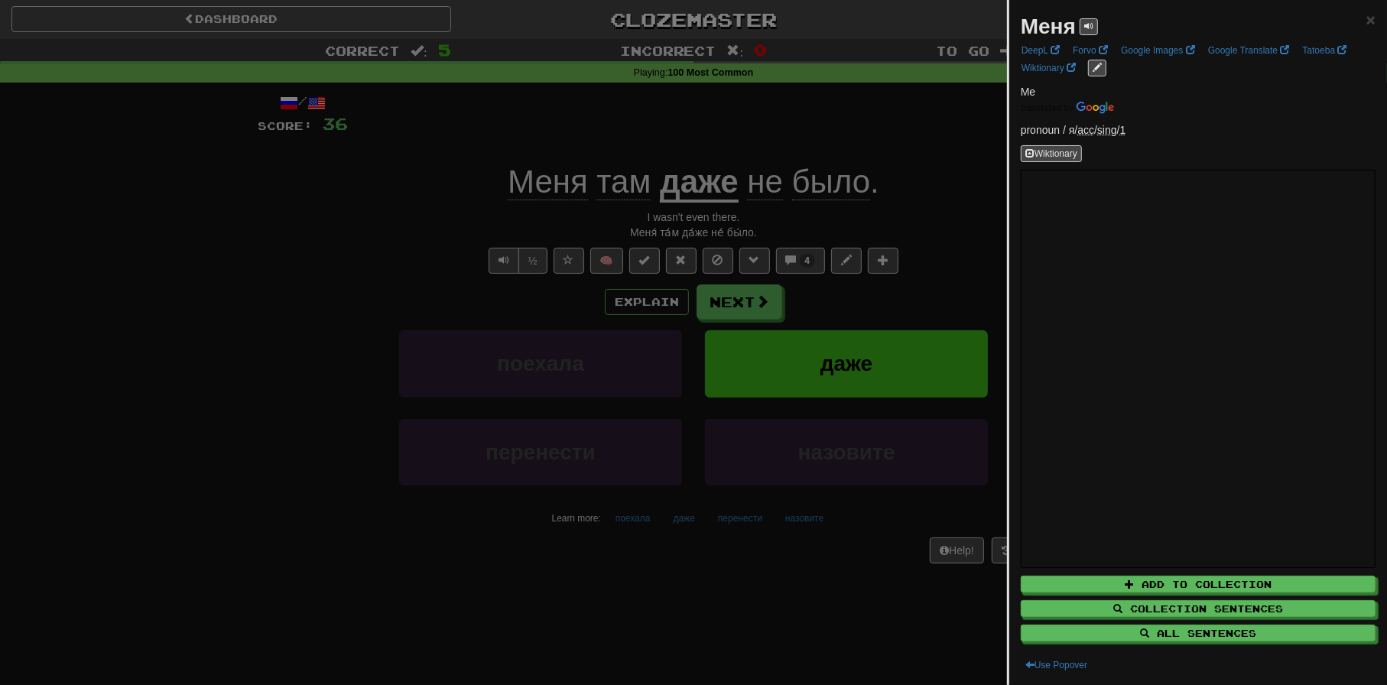
click at [491, 192] on div at bounding box center [693, 342] width 1387 height 685
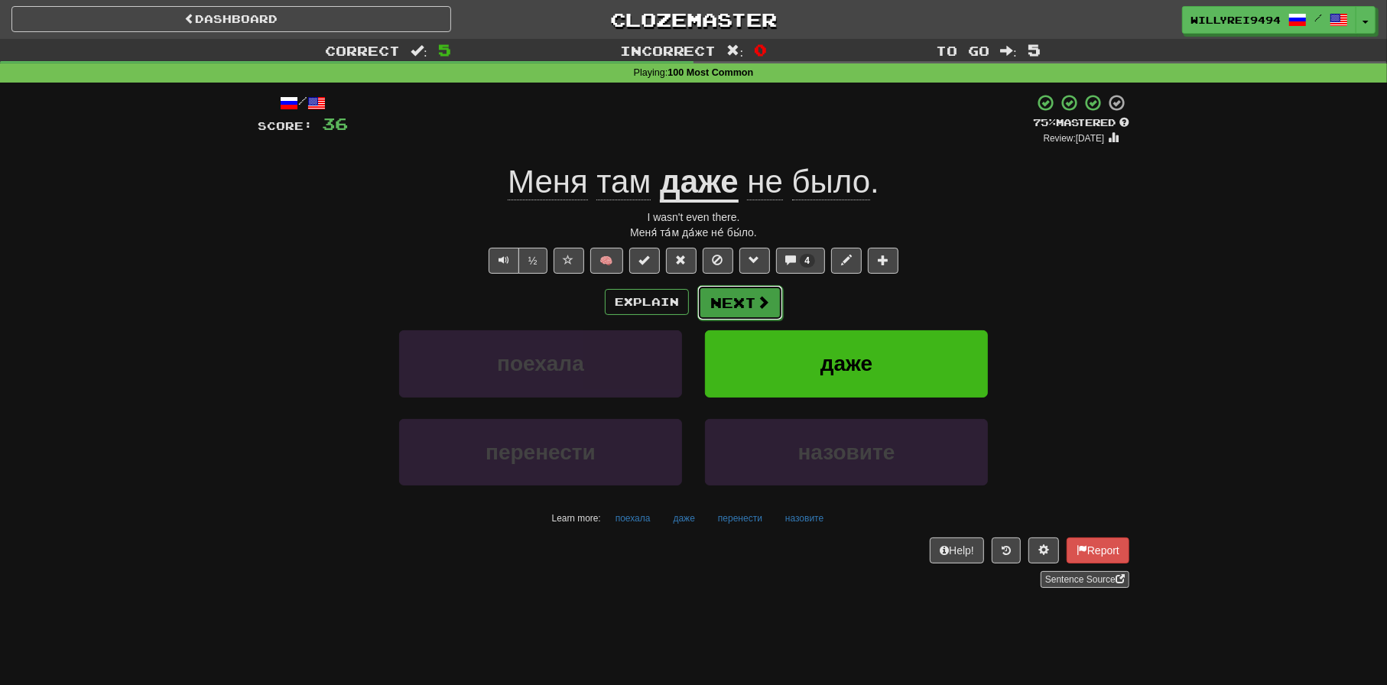
click at [733, 292] on button "Next" at bounding box center [740, 302] width 86 height 35
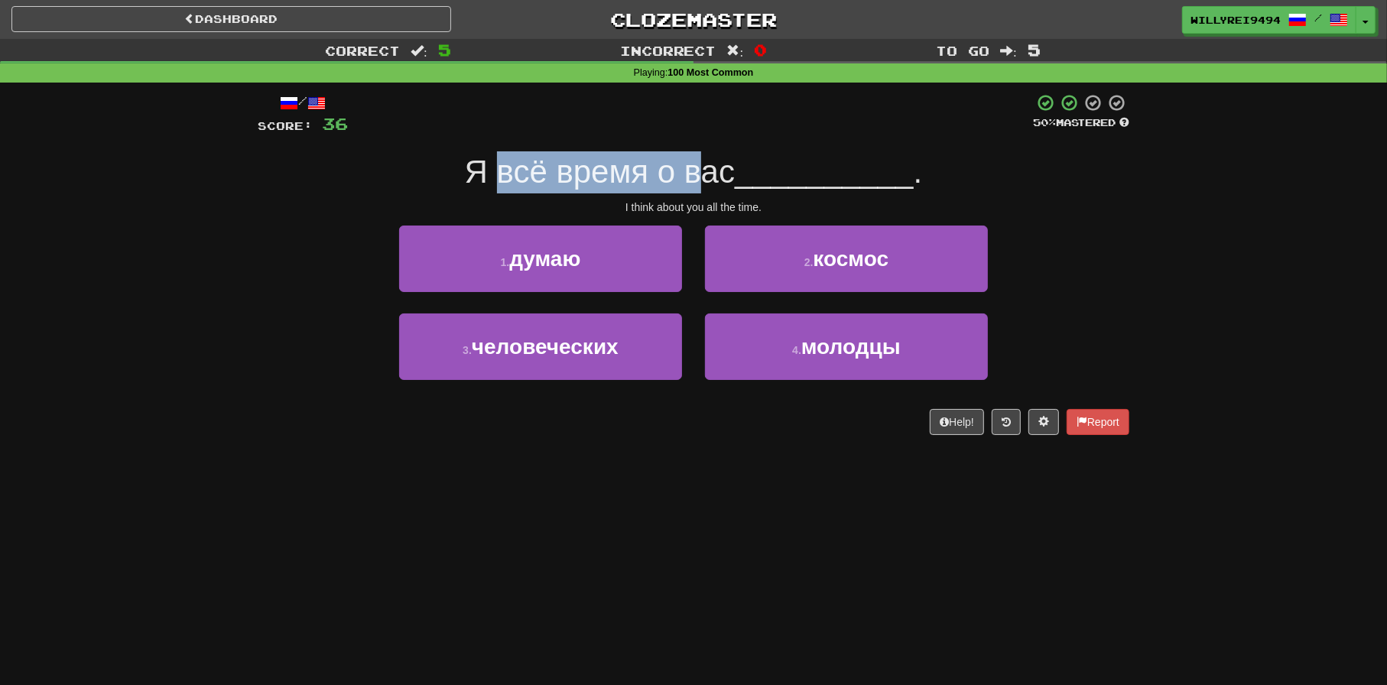
drag, startPoint x: 497, startPoint y: 184, endPoint x: 723, endPoint y: 180, distance: 226.4
click at [723, 180] on span "Я всё время о вас" at bounding box center [600, 172] width 270 height 36
drag, startPoint x: 562, startPoint y: 176, endPoint x: 623, endPoint y: 177, distance: 61.2
click at [623, 177] on span "Я всё время о вас" at bounding box center [600, 172] width 270 height 36
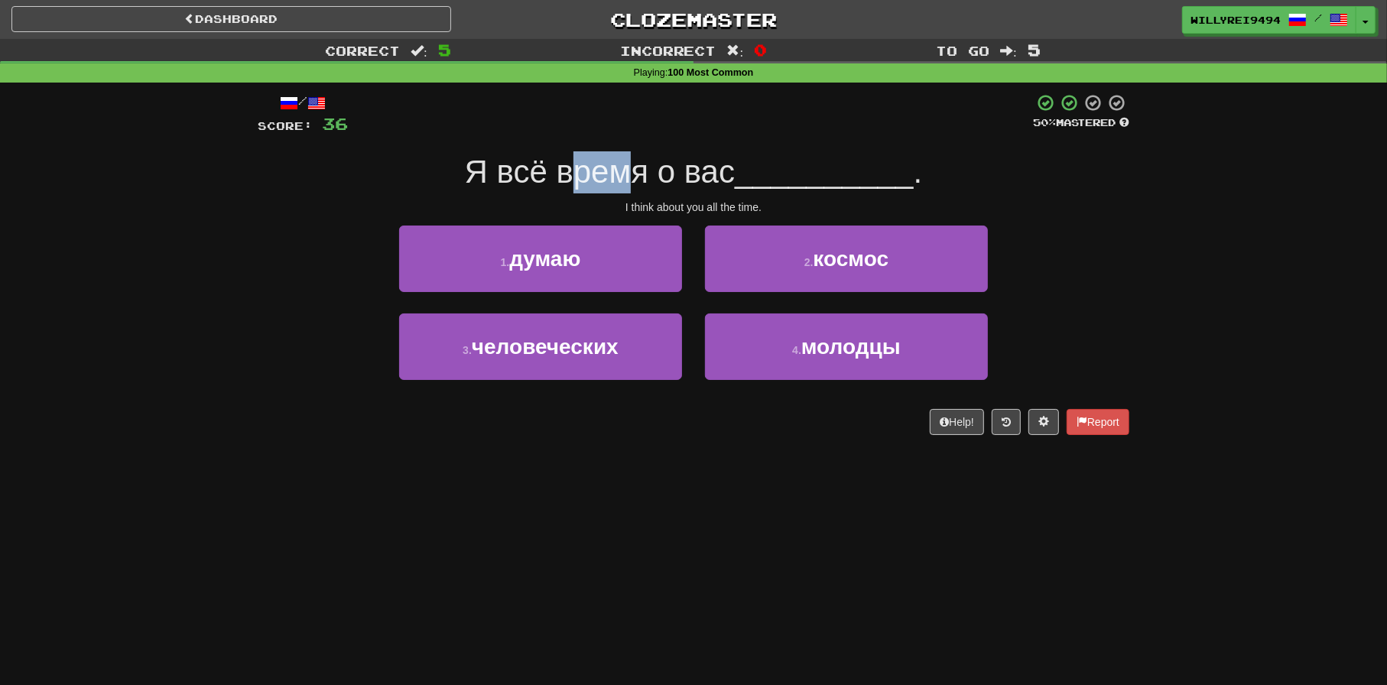
click at [623, 177] on span "Я всё время о вас" at bounding box center [600, 172] width 270 height 36
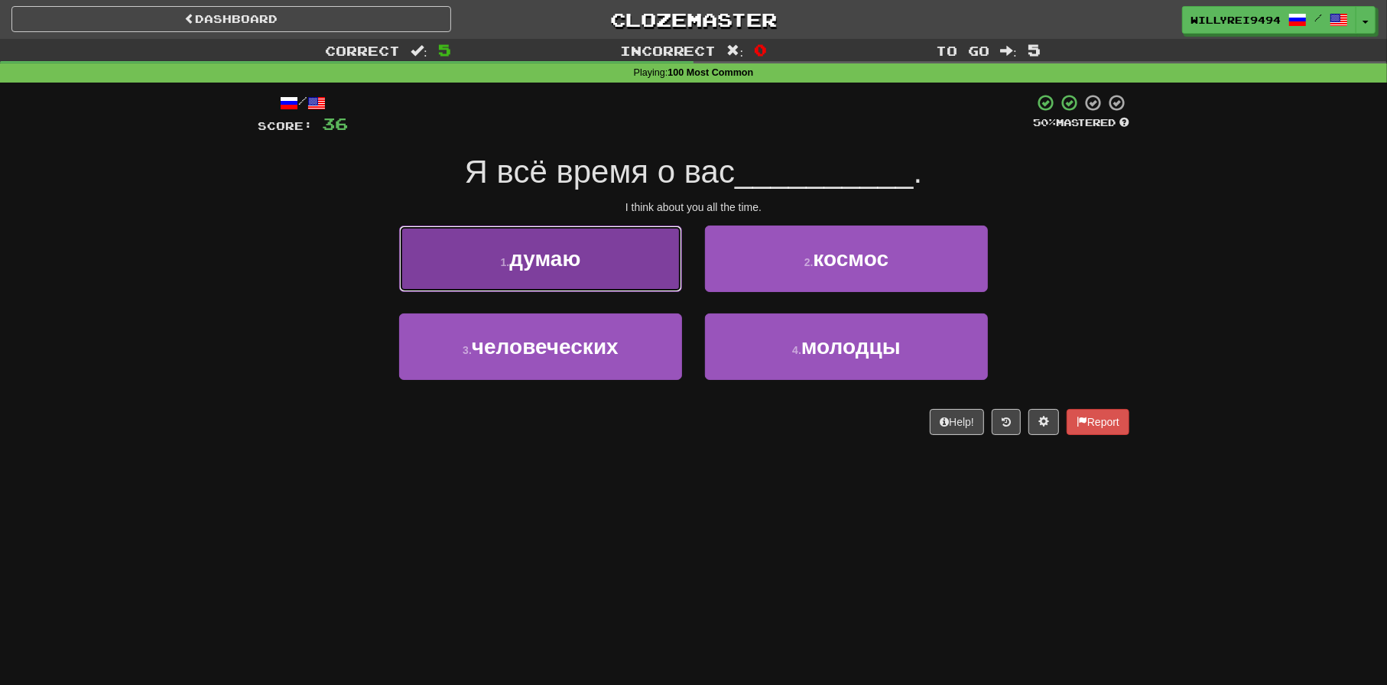
click at [624, 254] on button "1 . думаю" at bounding box center [540, 259] width 283 height 67
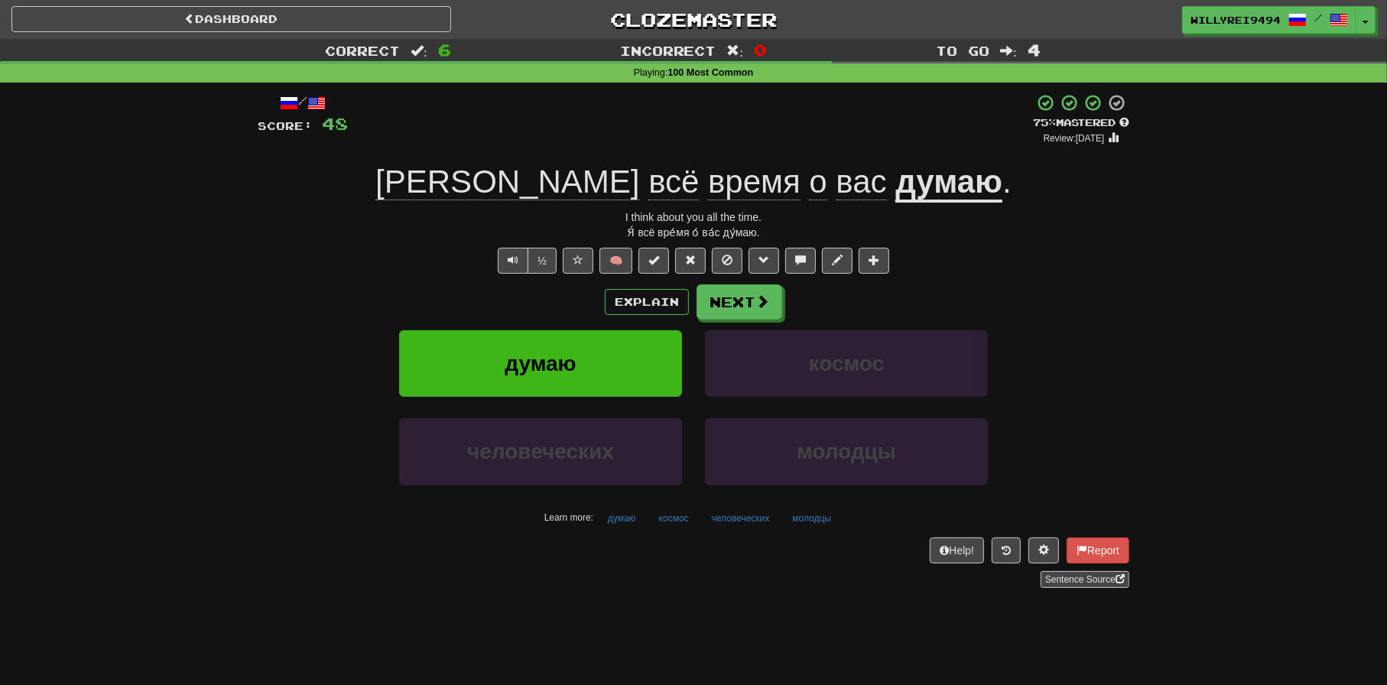
click at [895, 193] on u "думаю" at bounding box center [948, 183] width 107 height 39
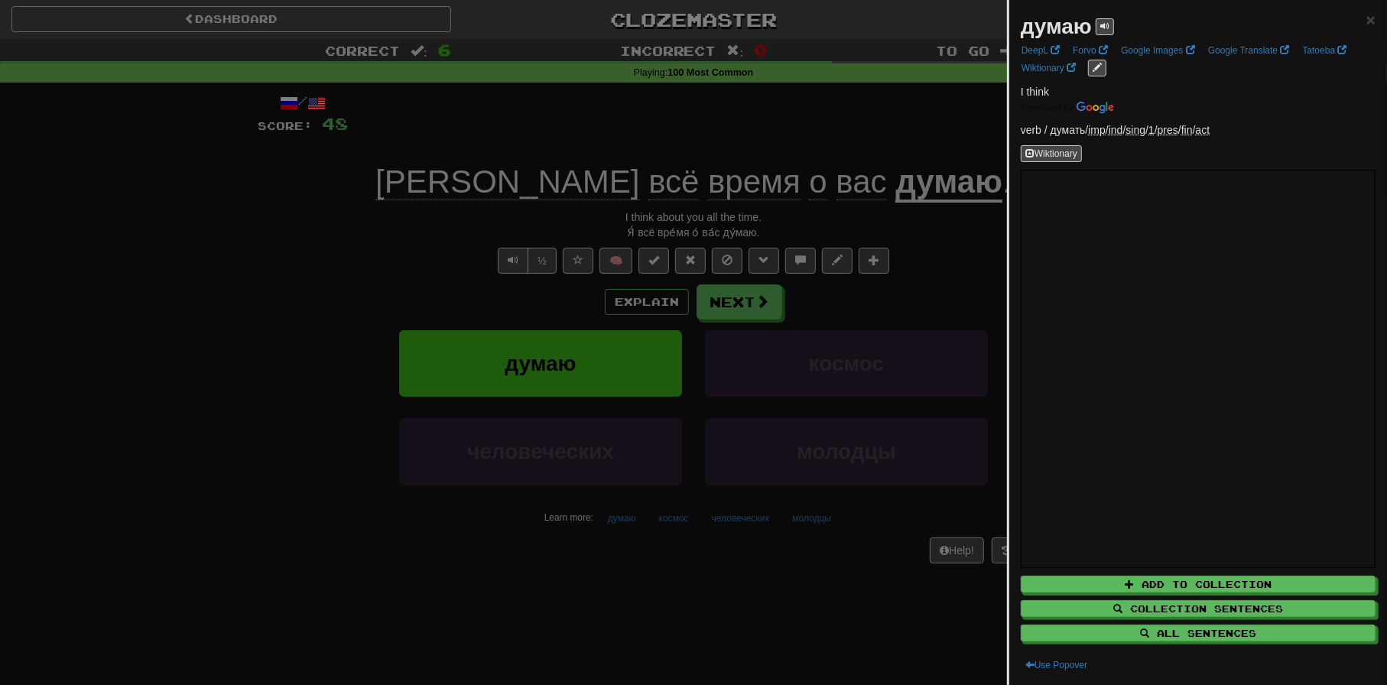
click at [873, 258] on div at bounding box center [693, 342] width 1387 height 685
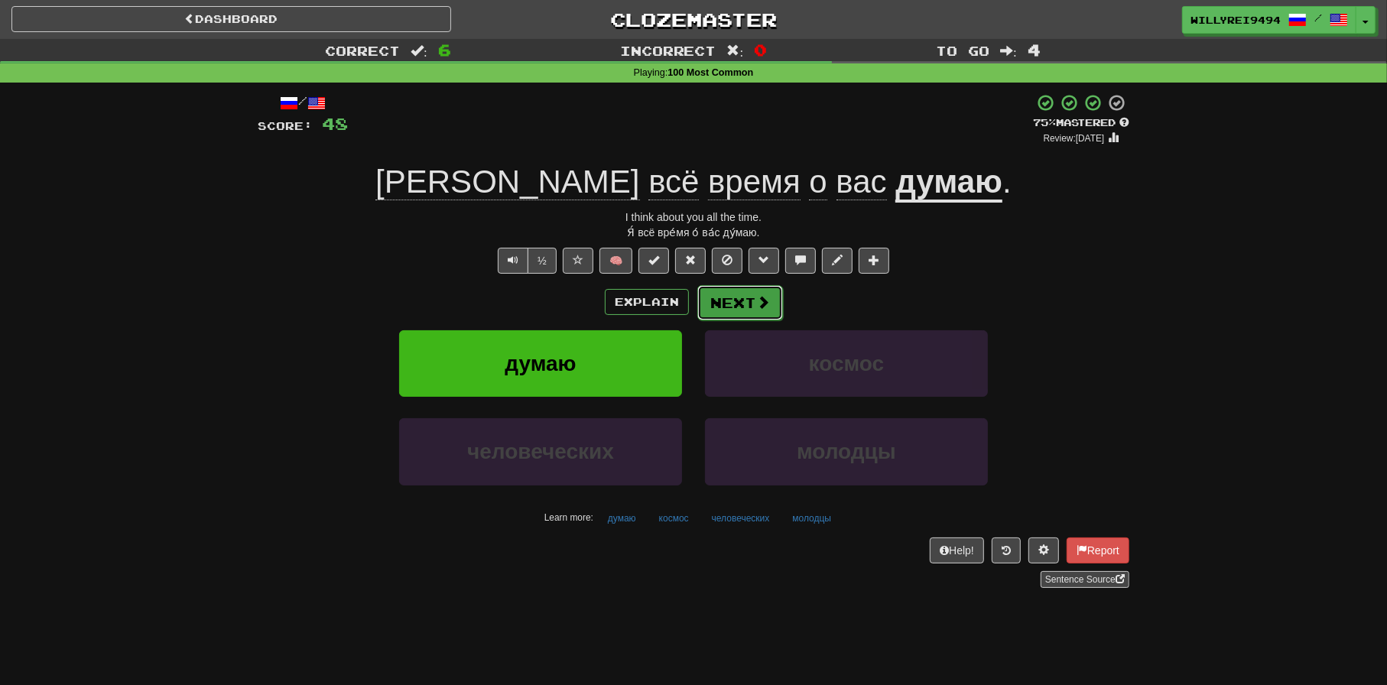
click at [747, 297] on button "Next" at bounding box center [740, 302] width 86 height 35
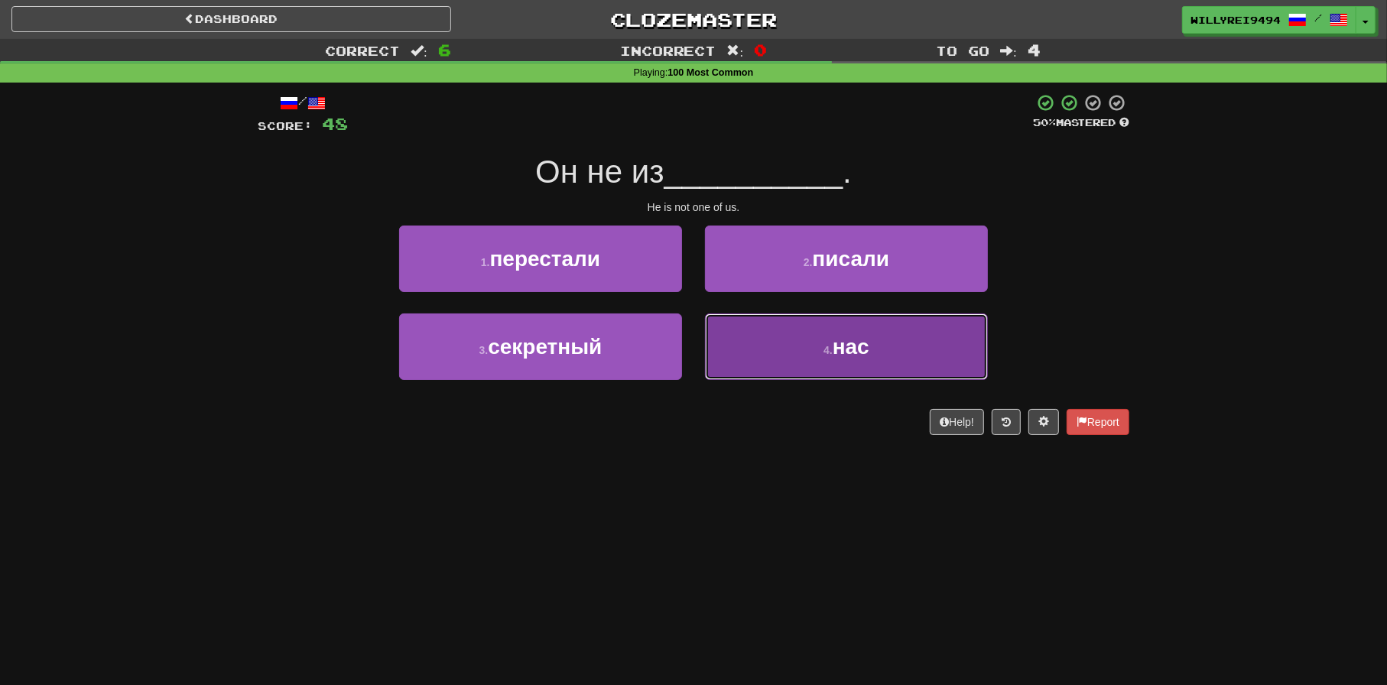
click at [789, 340] on button "4 . нас" at bounding box center [846, 347] width 283 height 67
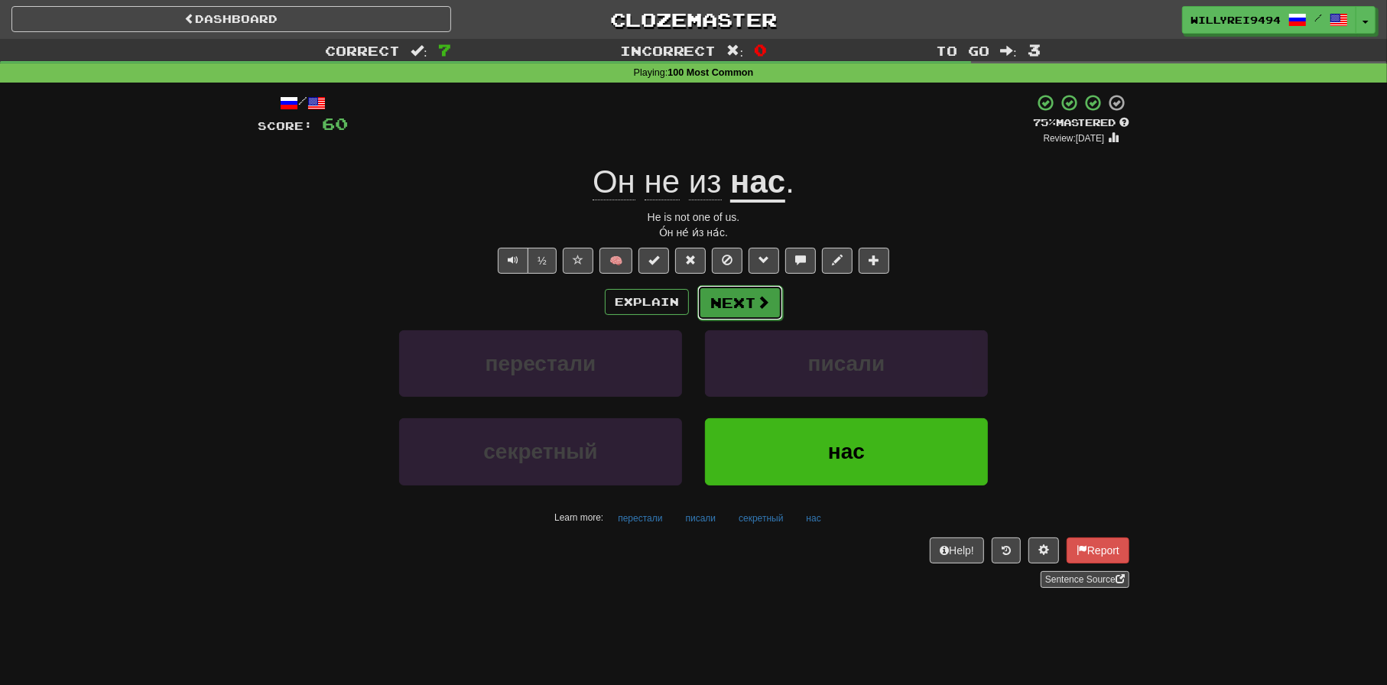
click at [726, 307] on button "Next" at bounding box center [740, 302] width 86 height 35
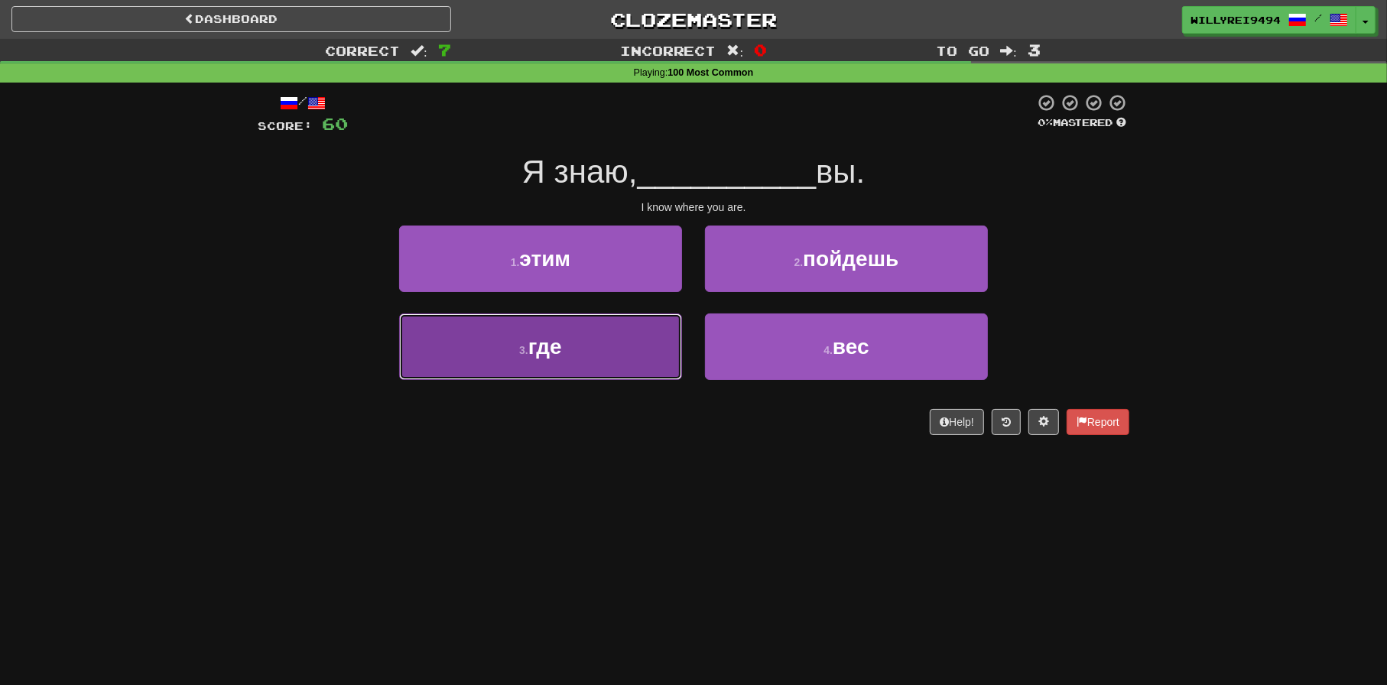
click at [645, 361] on button "3 . где" at bounding box center [540, 347] width 283 height 67
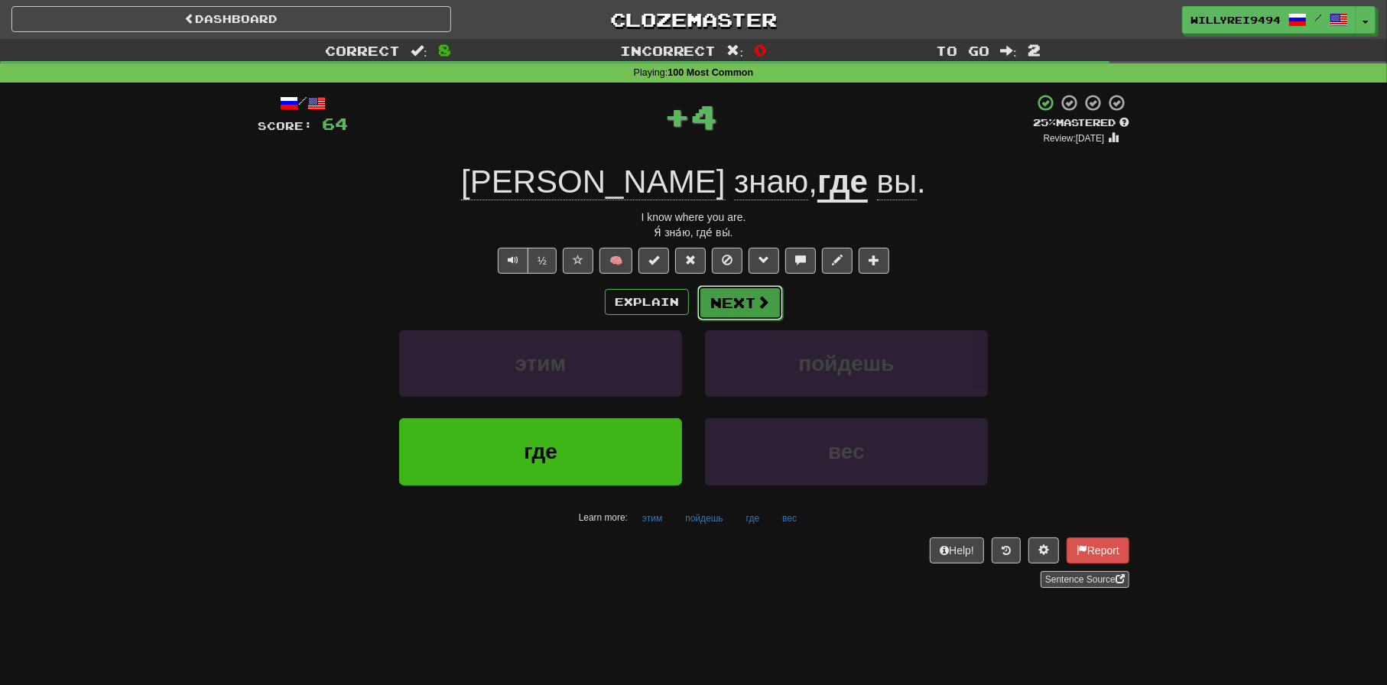
click at [748, 300] on button "Next" at bounding box center [740, 302] width 86 height 35
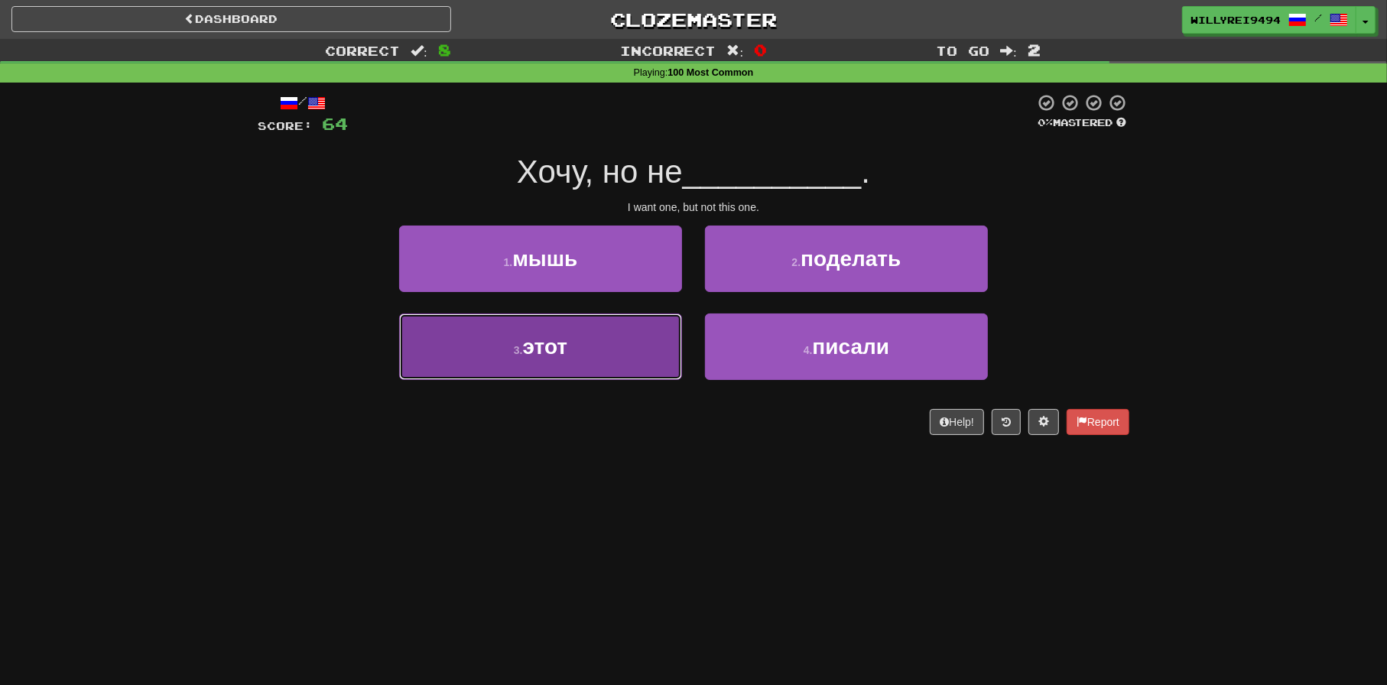
click at [578, 362] on button "3 . этот" at bounding box center [540, 347] width 283 height 67
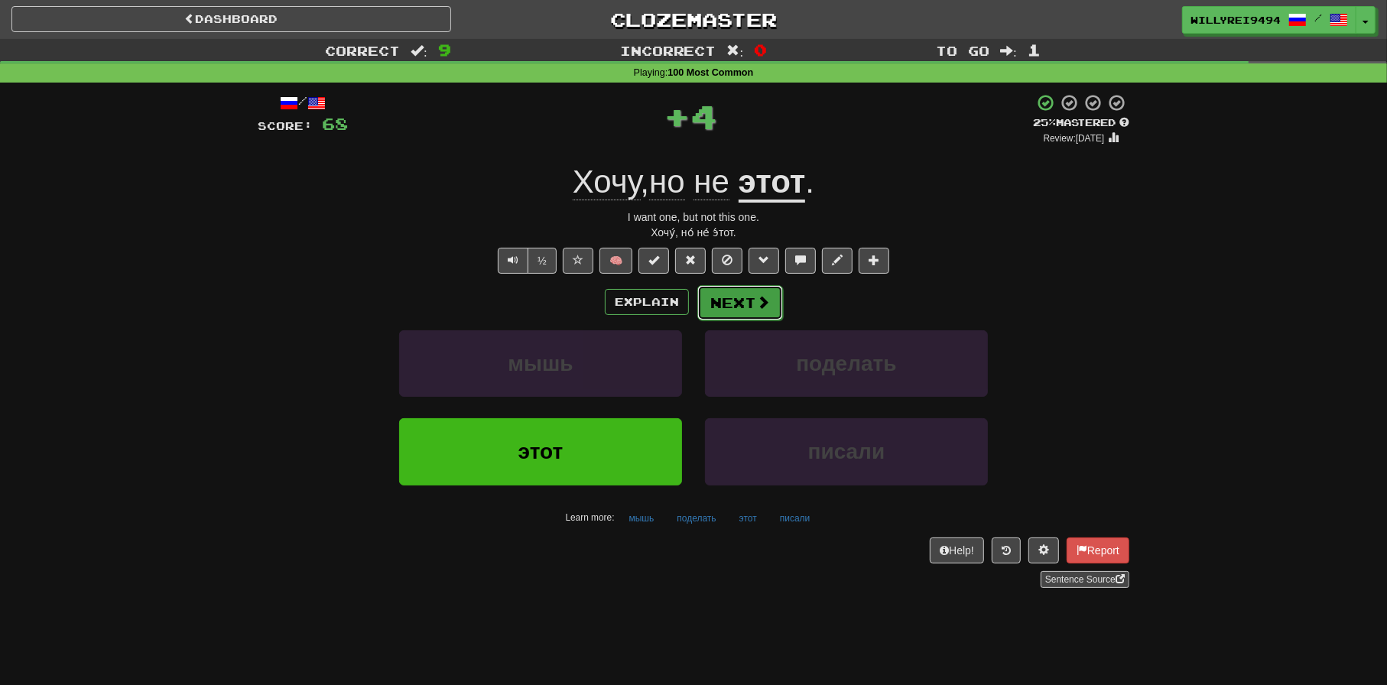
click at [755, 314] on button "Next" at bounding box center [740, 302] width 86 height 35
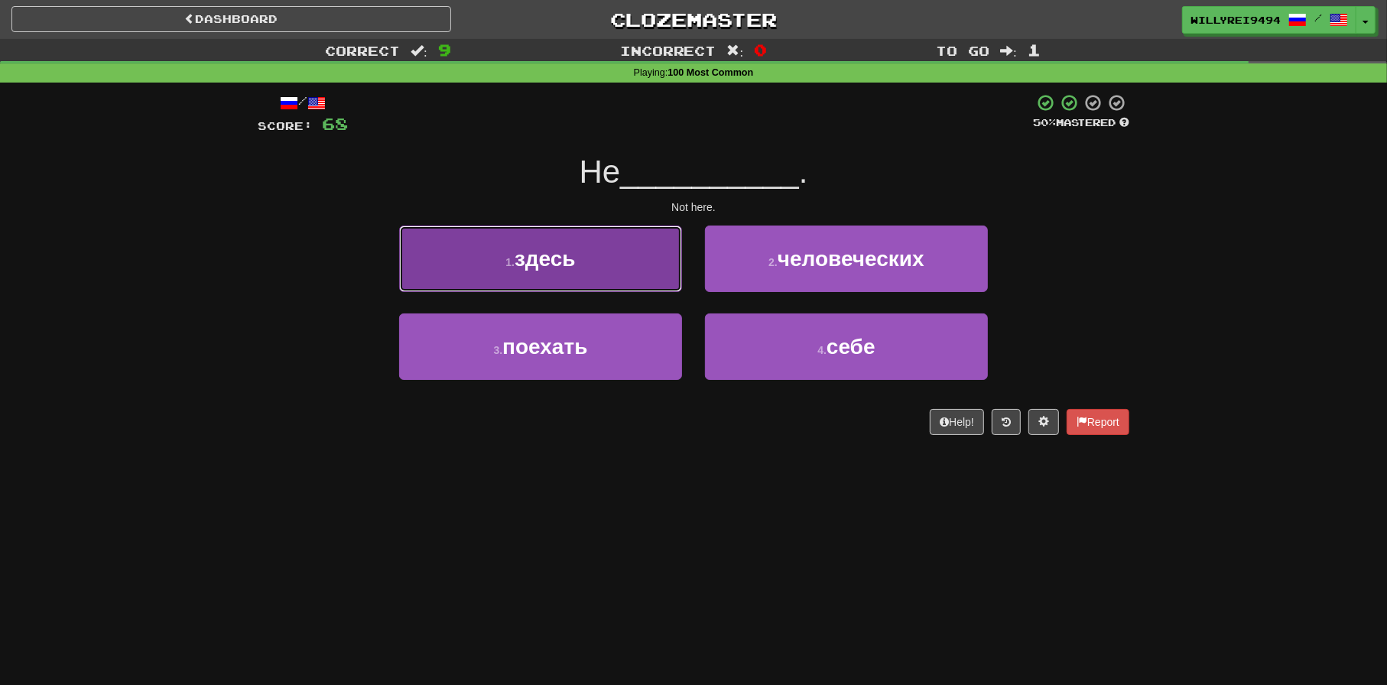
click at [615, 252] on button "1 . здесь" at bounding box center [540, 259] width 283 height 67
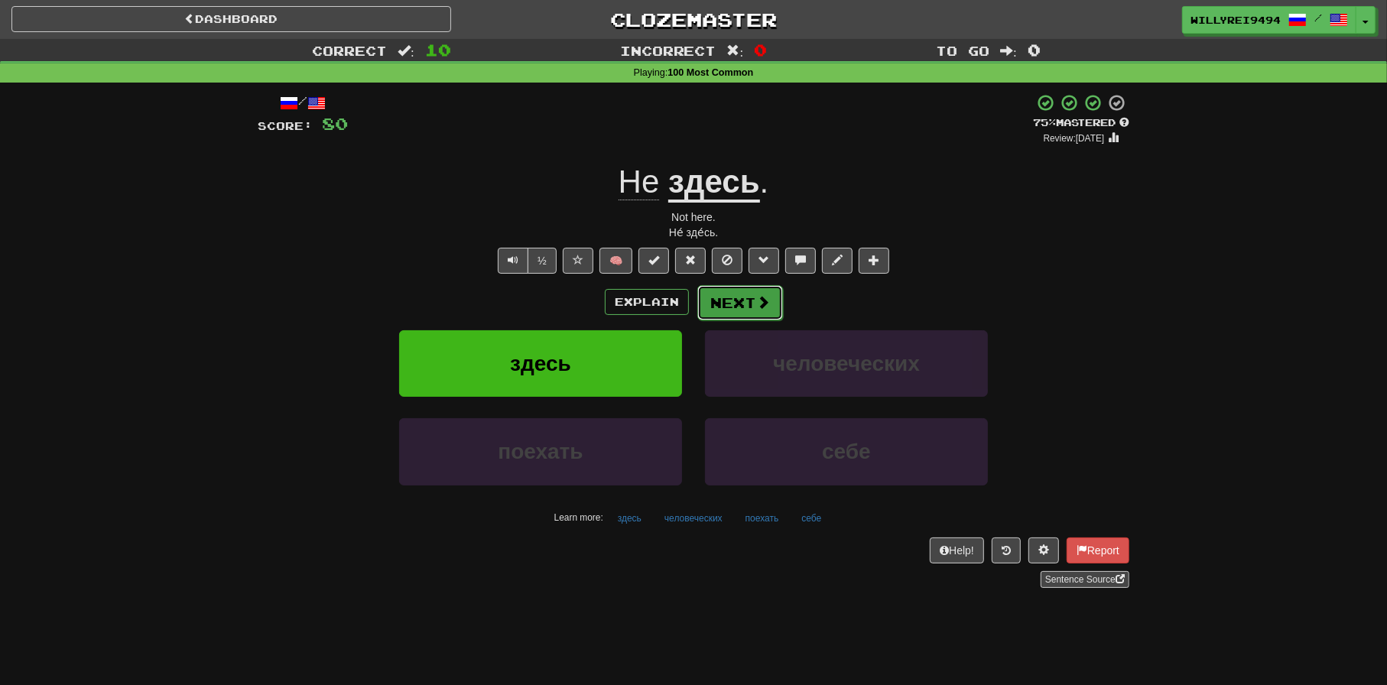
click at [756, 309] on span at bounding box center [763, 302] width 14 height 14
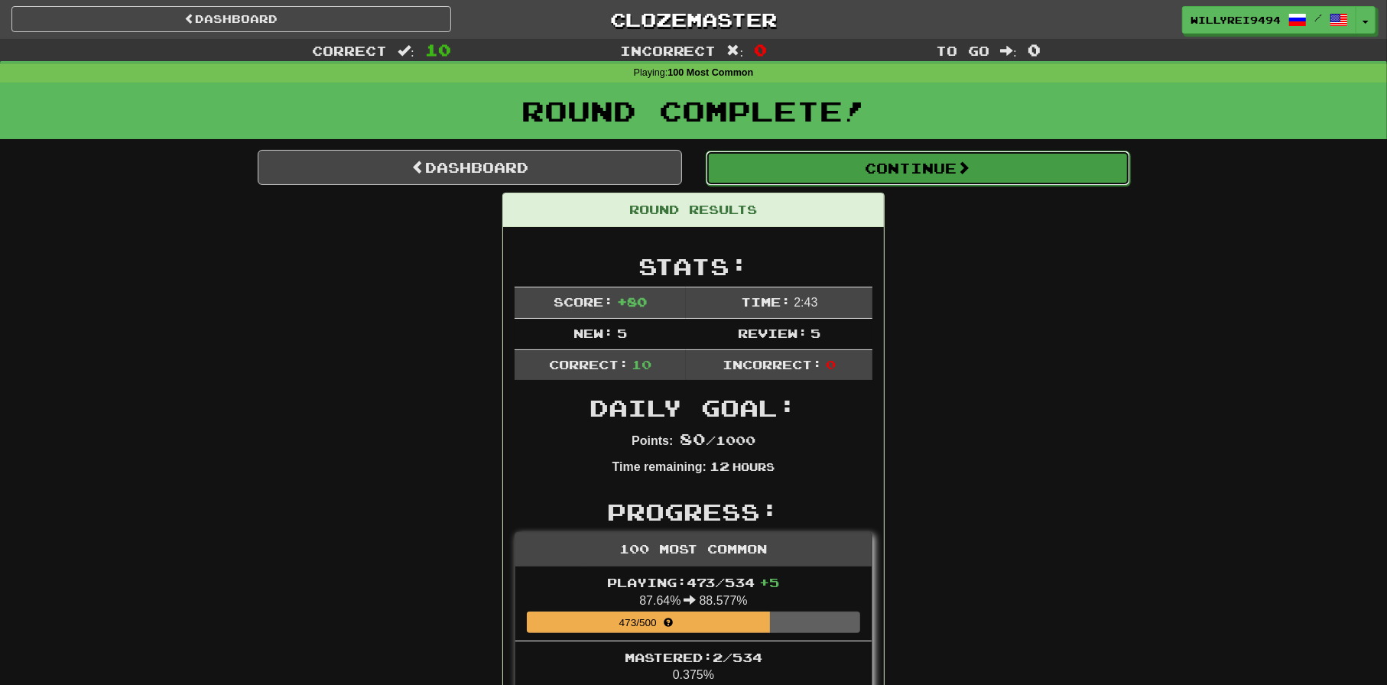
click at [788, 159] on button "Continue" at bounding box center [918, 168] width 424 height 35
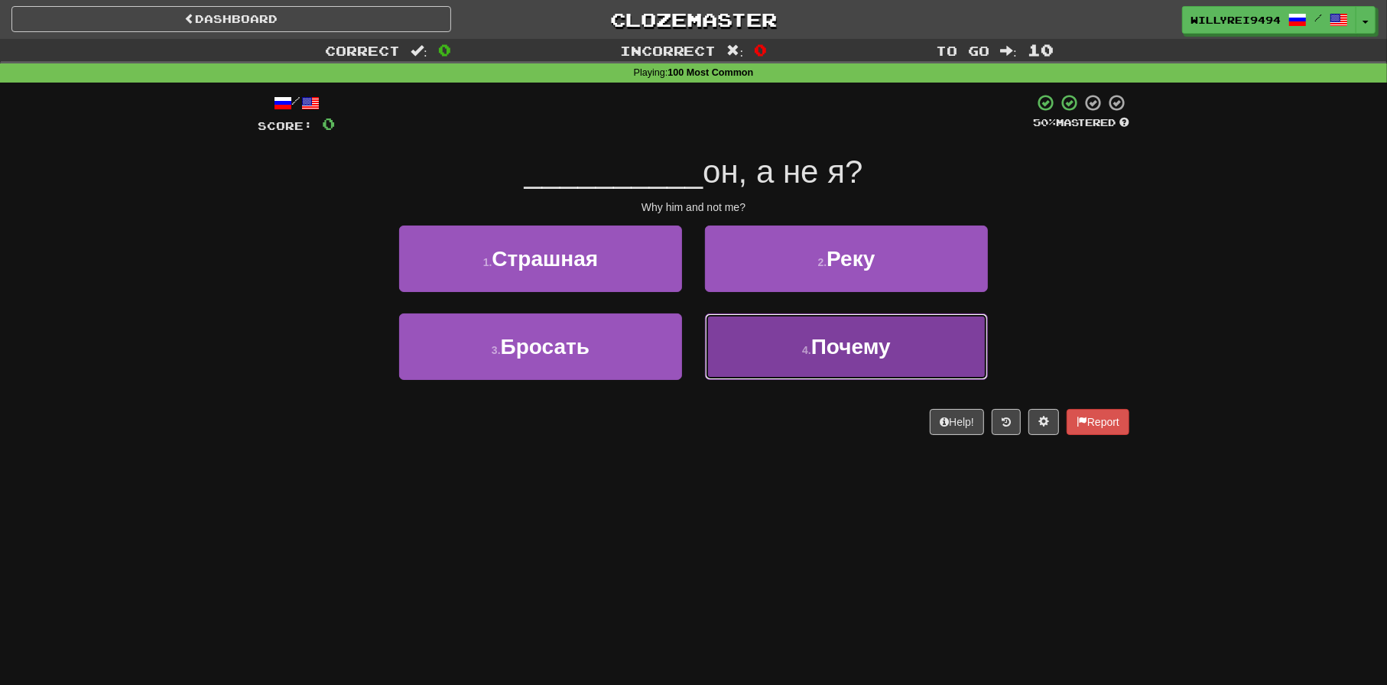
click at [820, 346] on span "Почему" at bounding box center [851, 347] width 80 height 24
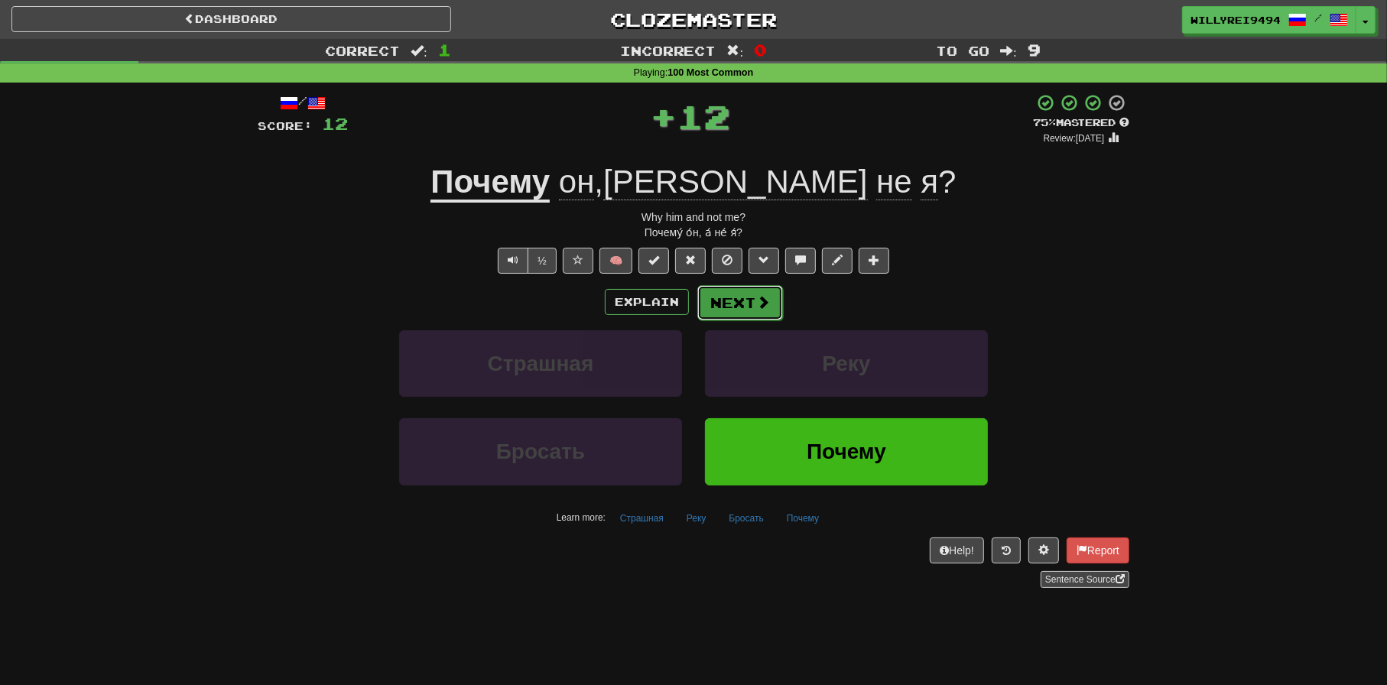
click at [756, 307] on span at bounding box center [763, 302] width 14 height 14
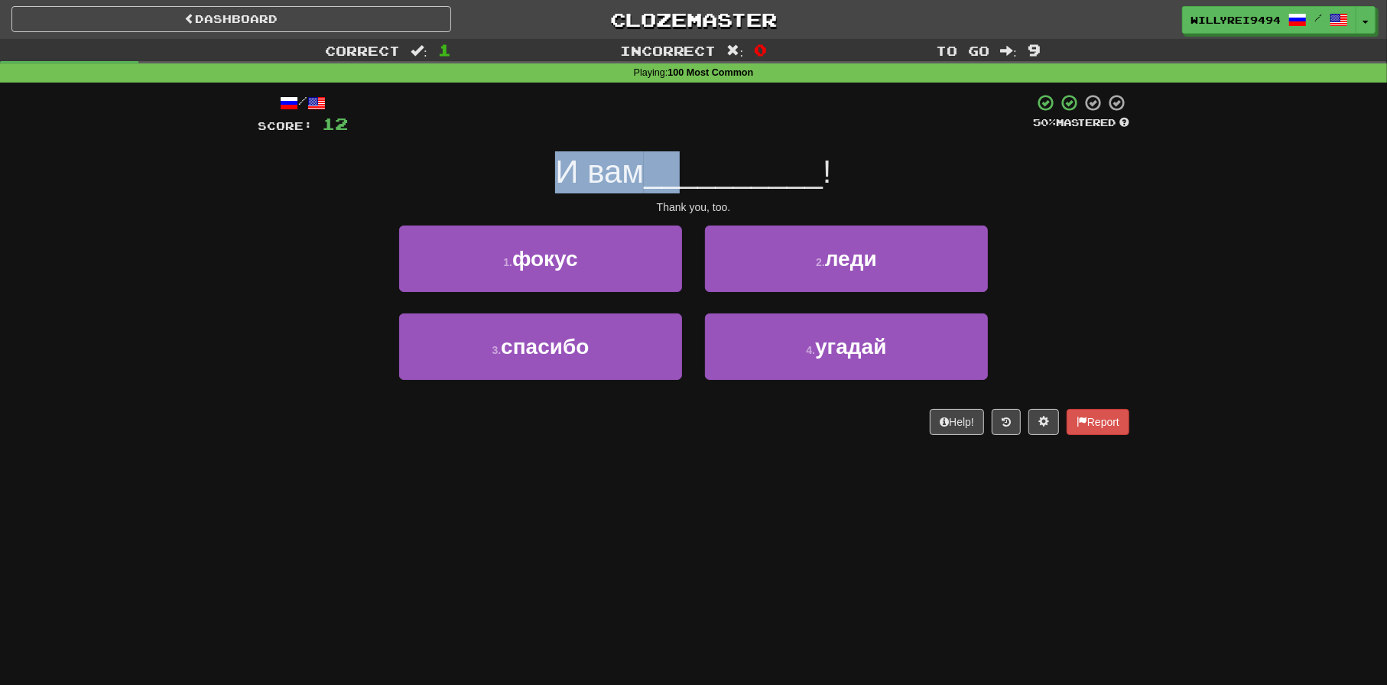
drag, startPoint x: 509, startPoint y: 180, endPoint x: 697, endPoint y: 193, distance: 188.6
click at [697, 193] on div "И вам __________ !" at bounding box center [694, 172] width 872 height 42
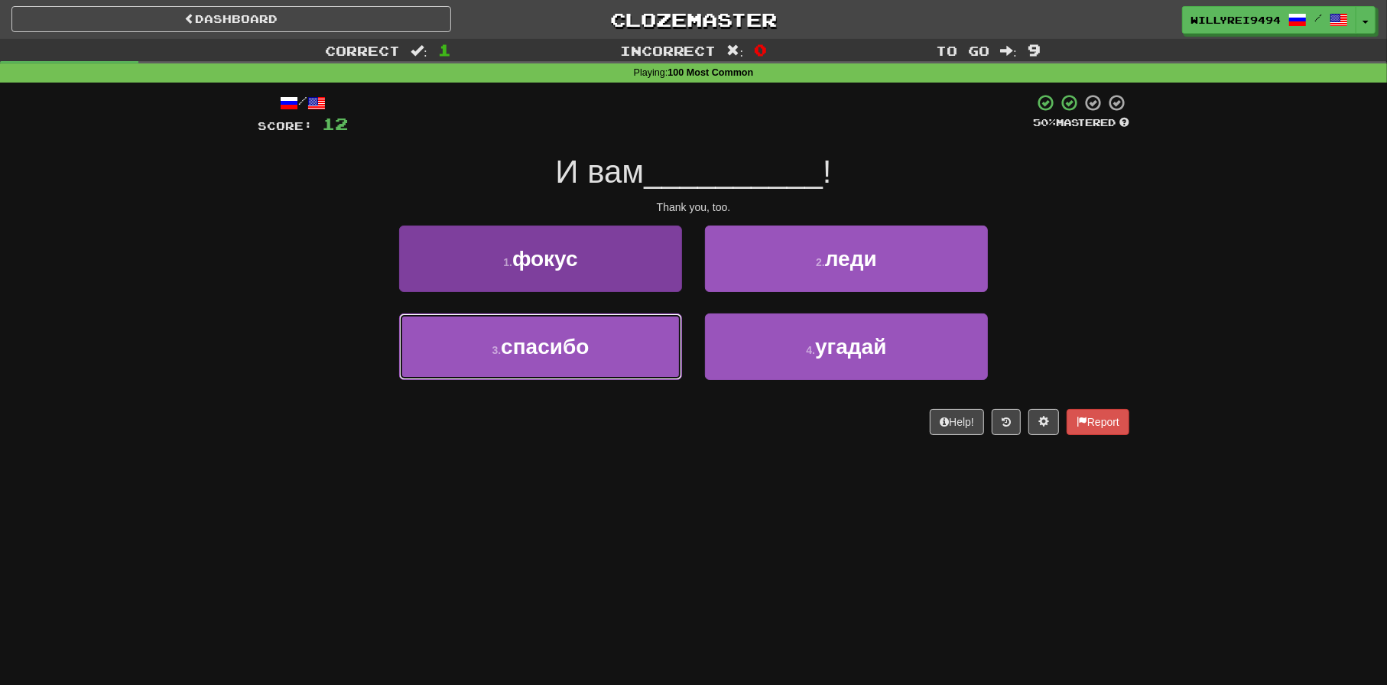
click at [594, 336] on button "3 . спасибо" at bounding box center [540, 347] width 283 height 67
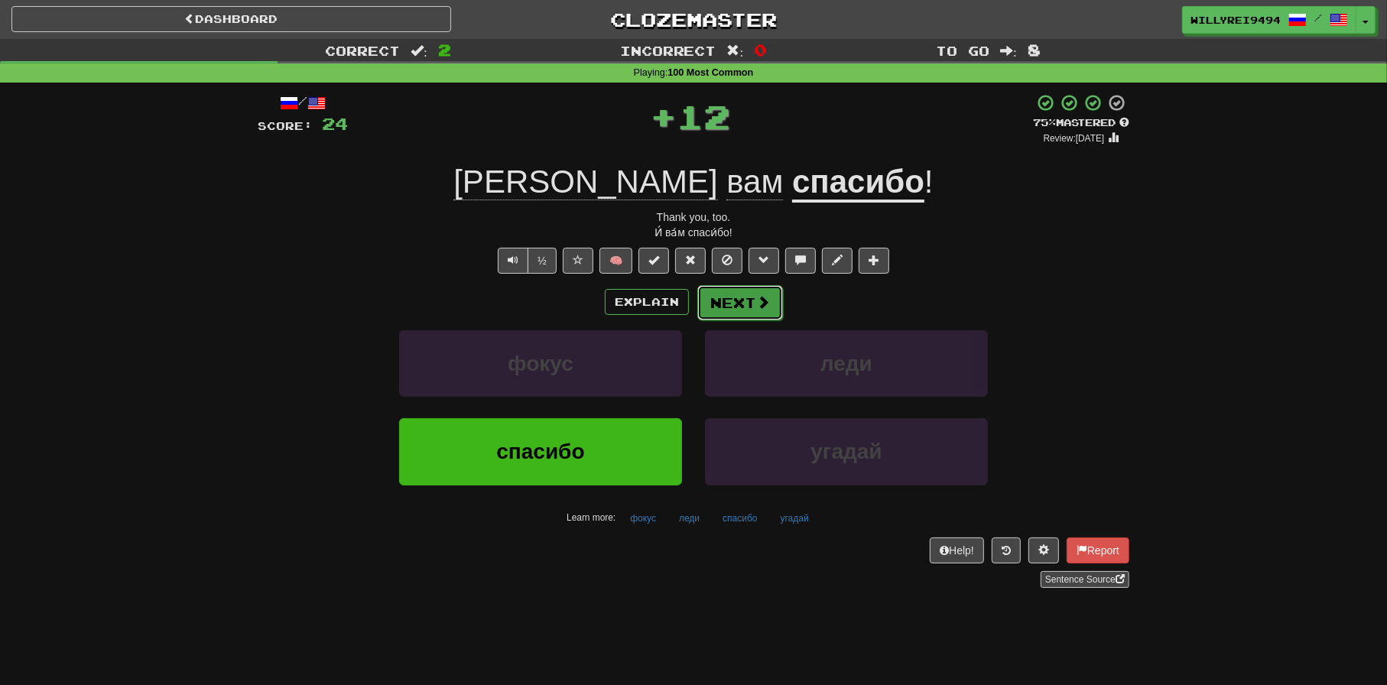
click at [739, 304] on button "Next" at bounding box center [740, 302] width 86 height 35
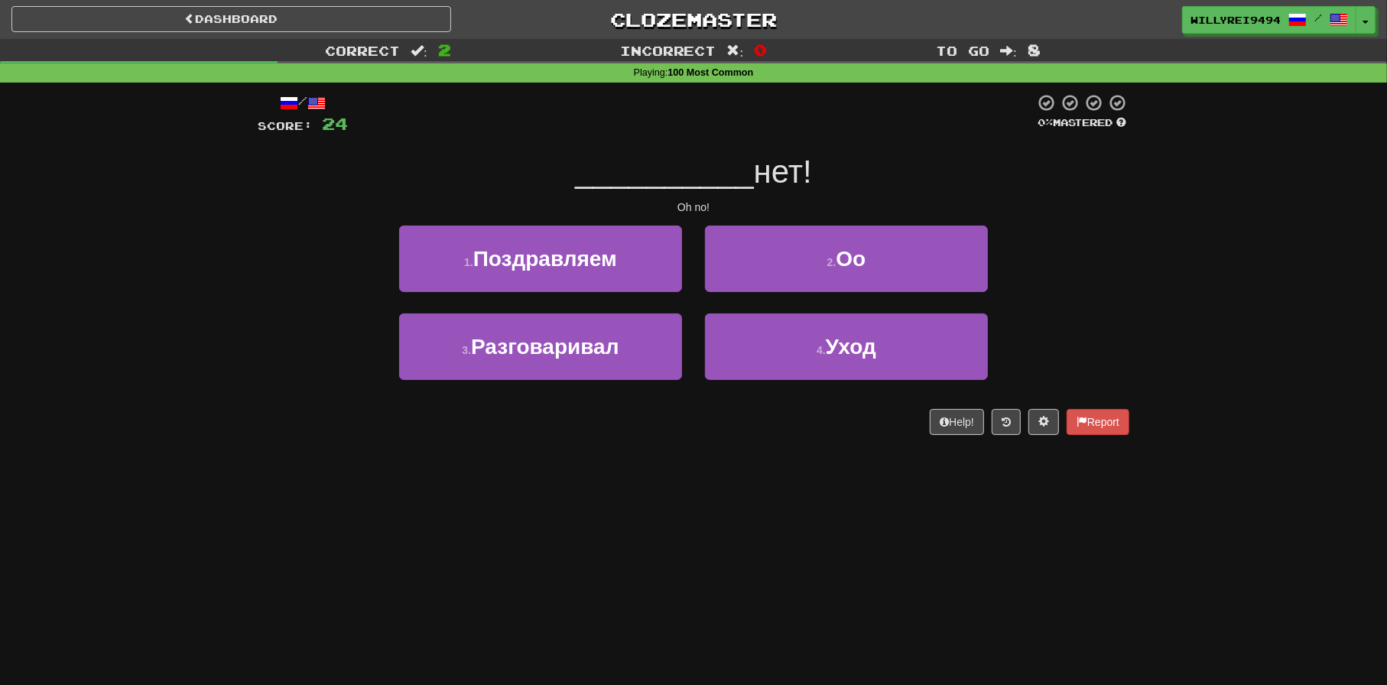
drag, startPoint x: 731, startPoint y: 203, endPoint x: 741, endPoint y: 200, distance: 10.2
click at [739, 201] on div "/ Score: 24 0 % Mastered __________ нет! Oh no! 1 . Поздравляем 2 . Оо 3 . Разг…" at bounding box center [694, 264] width 872 height 342
click at [741, 200] on div "Oh no!" at bounding box center [694, 207] width 872 height 15
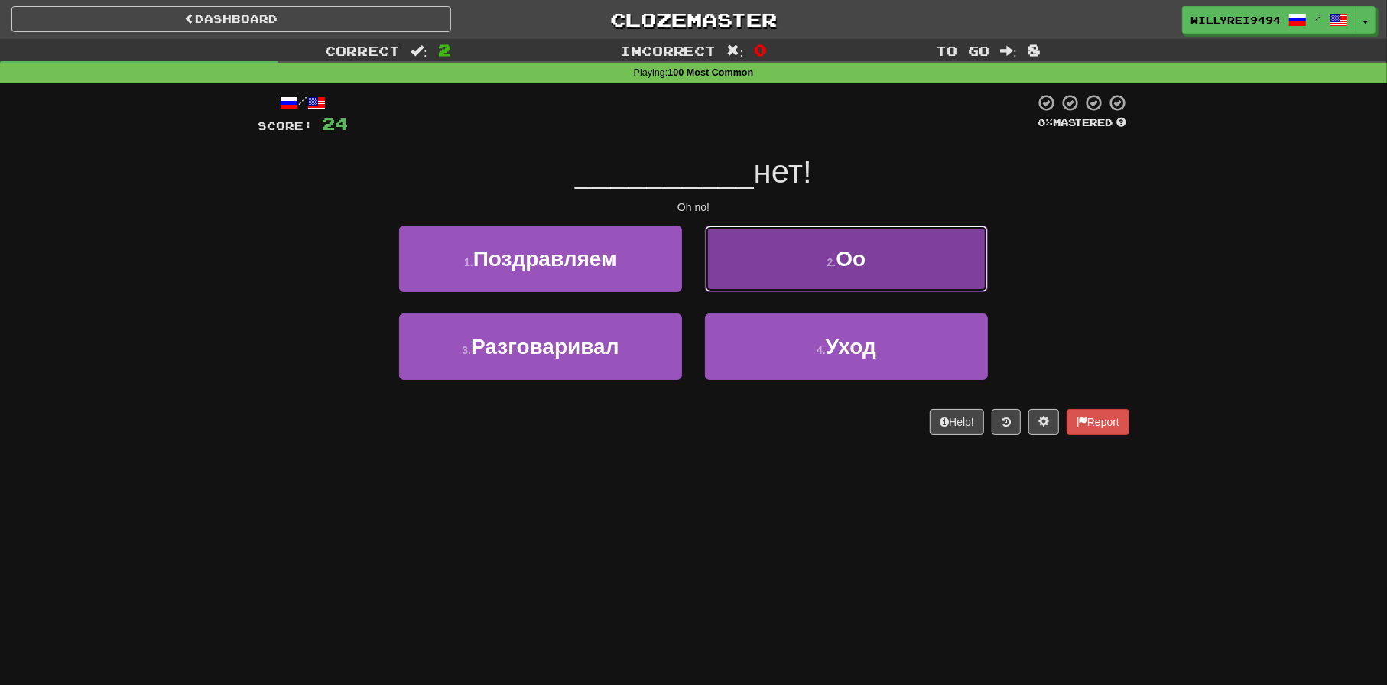
click at [770, 239] on button "2 . Оо" at bounding box center [846, 259] width 283 height 67
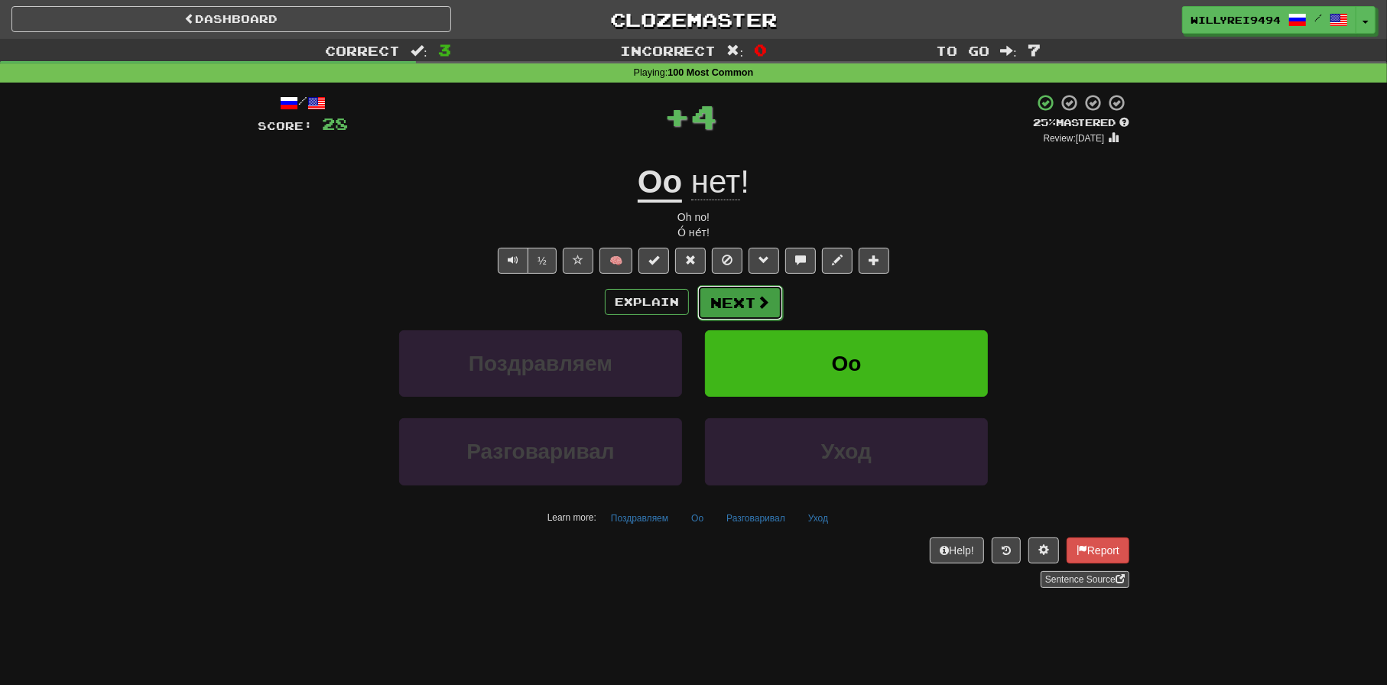
click at [749, 306] on button "Next" at bounding box center [740, 302] width 86 height 35
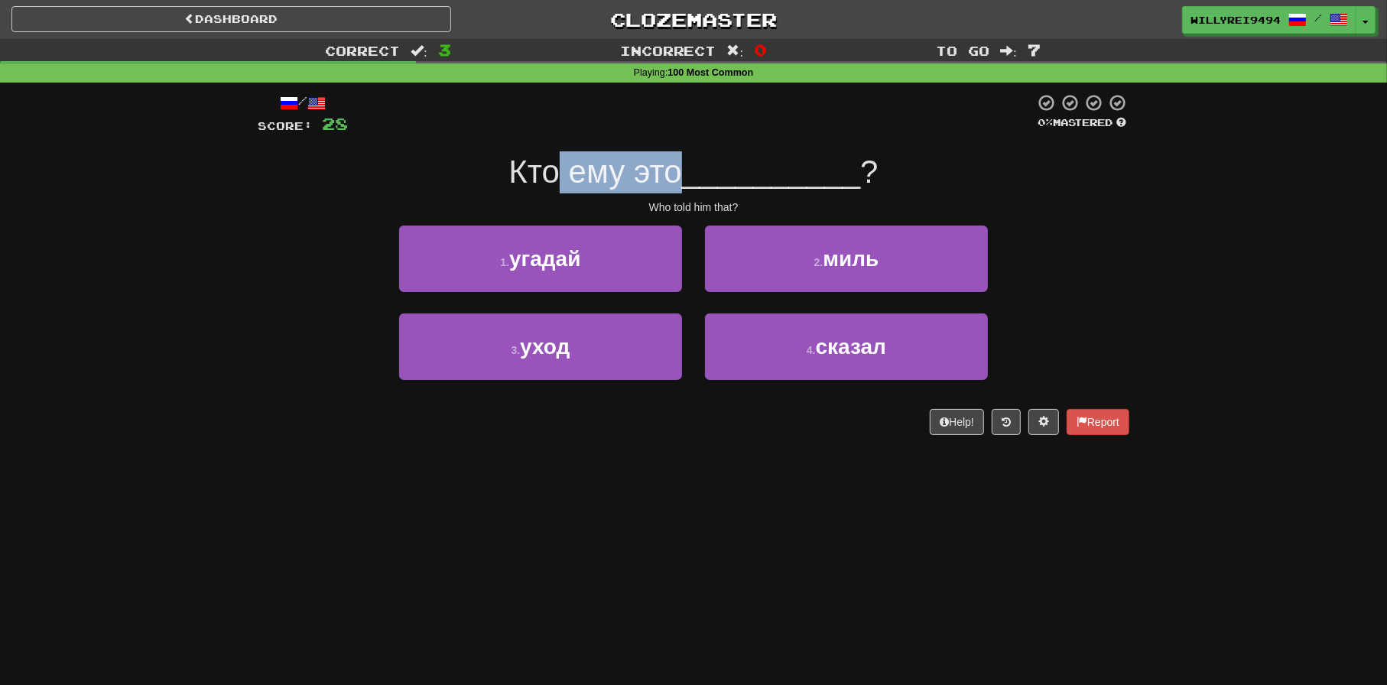
drag, startPoint x: 667, startPoint y: 182, endPoint x: 680, endPoint y: 184, distance: 13.1
click at [680, 184] on span "Кто ему это" at bounding box center [595, 172] width 173 height 36
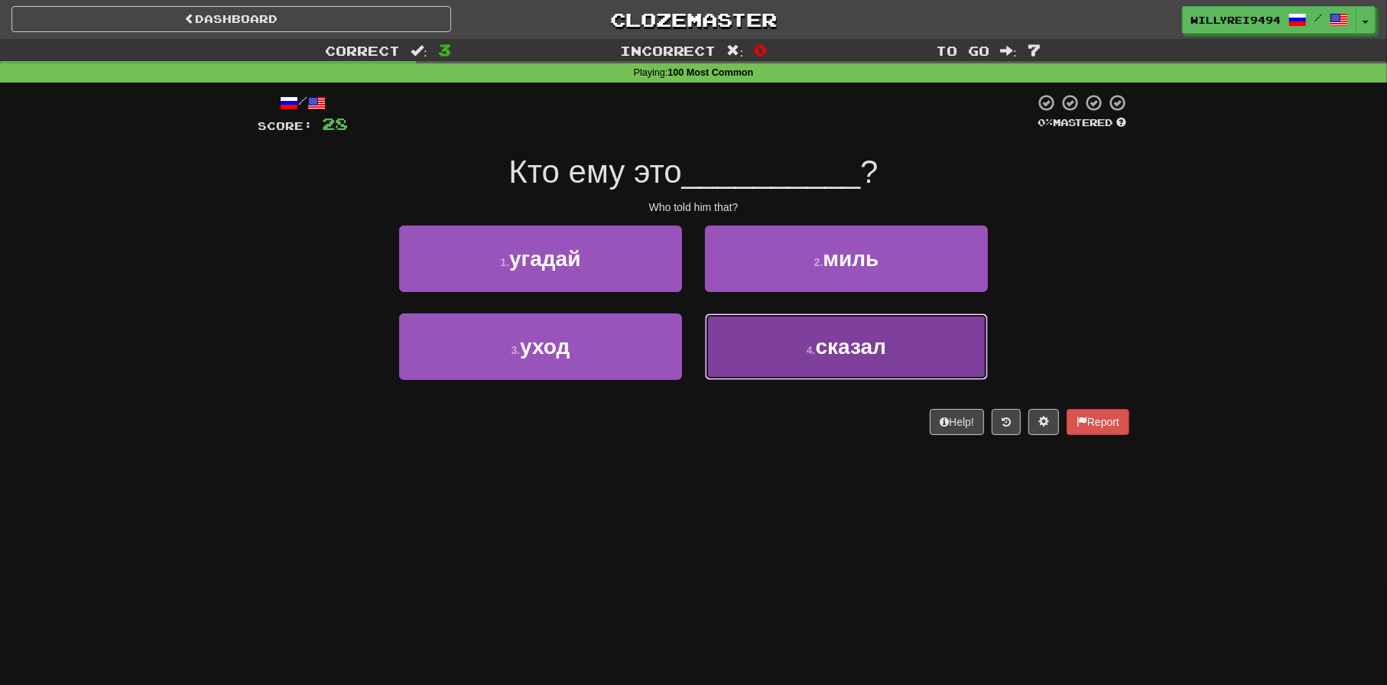
click at [759, 348] on button "4 . сказал" at bounding box center [846, 347] width 283 height 67
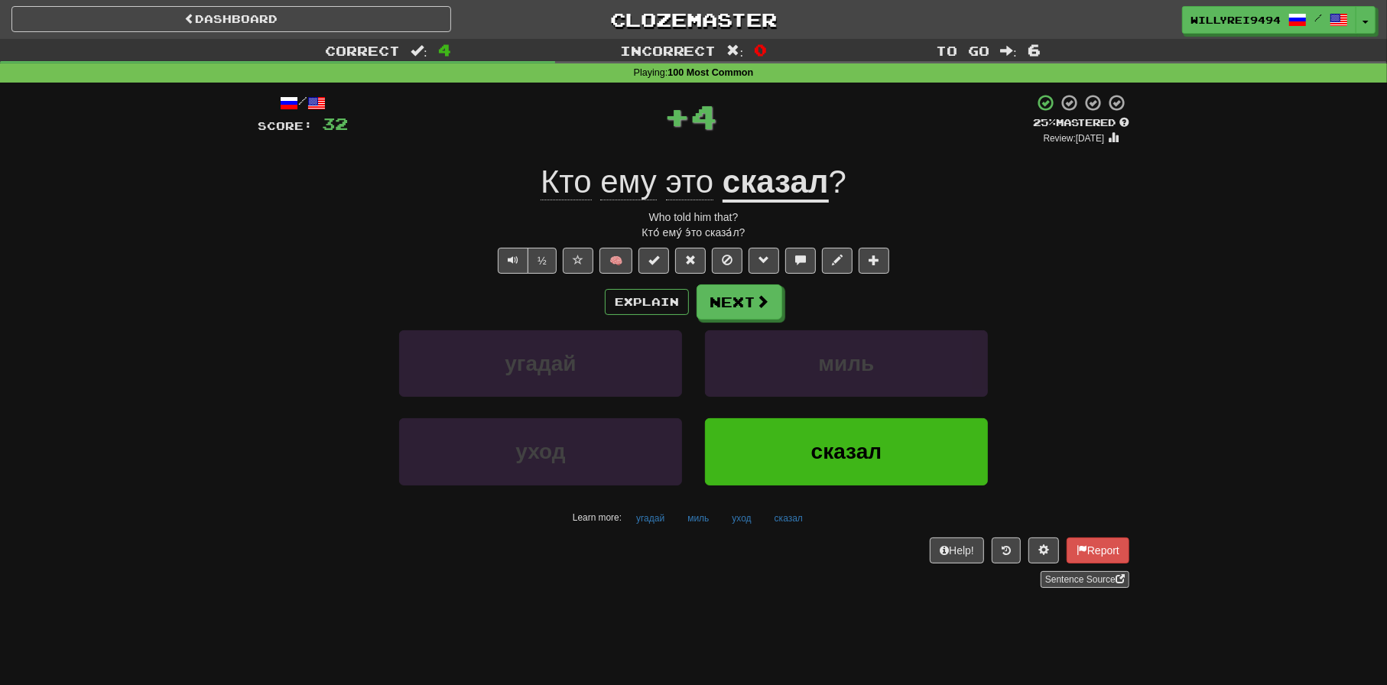
click at [777, 193] on u "сказал" at bounding box center [776, 183] width 106 height 39
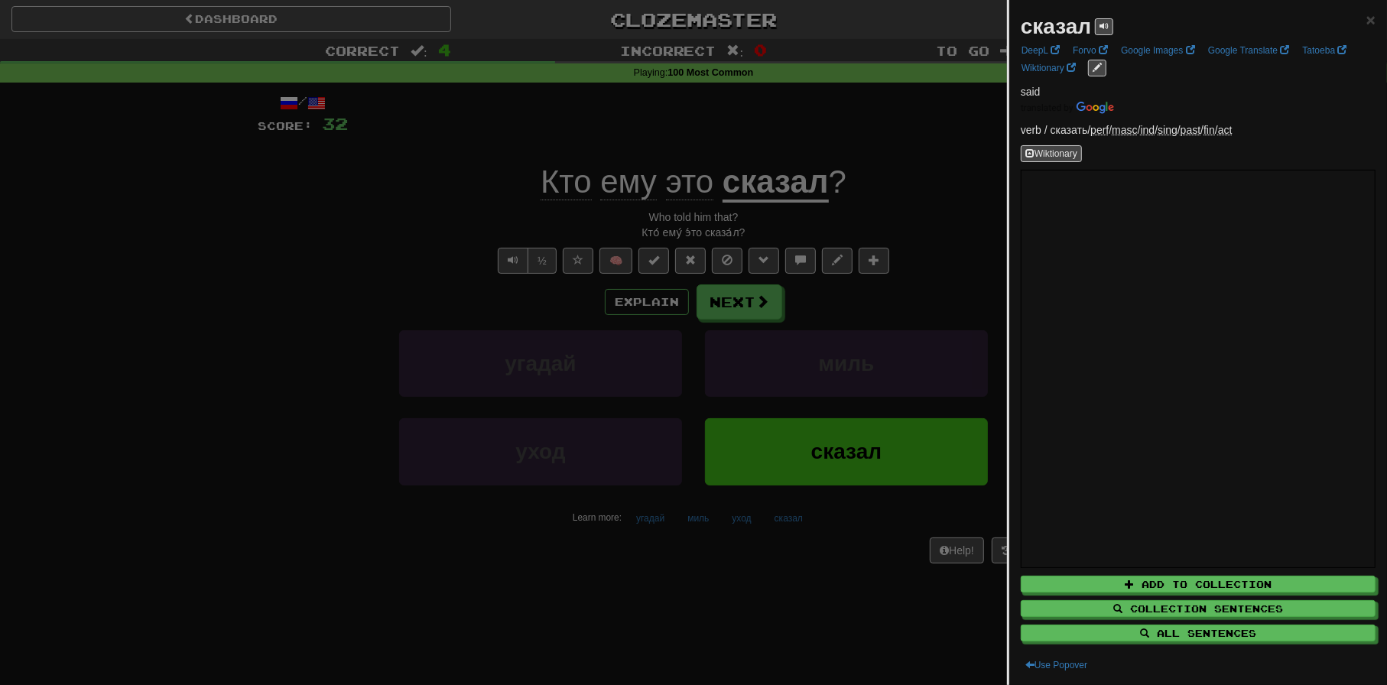
click at [911, 201] on div at bounding box center [693, 342] width 1387 height 685
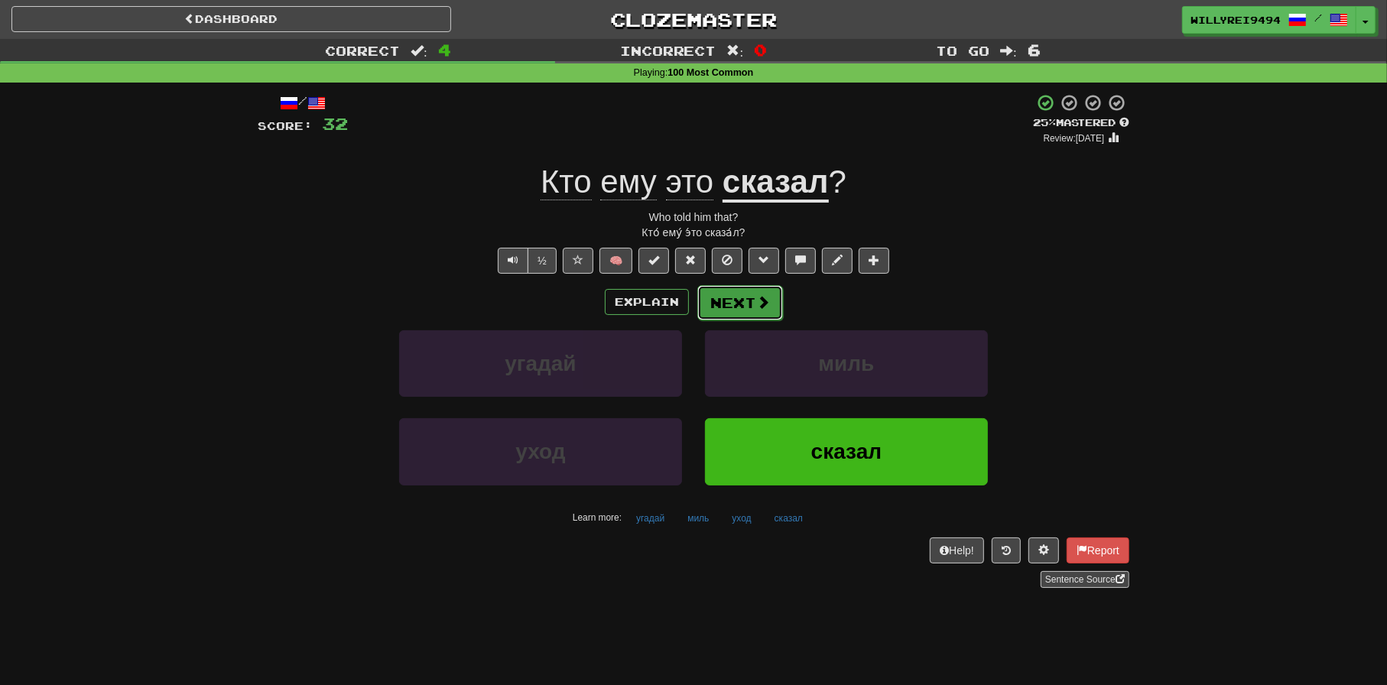
click at [759, 297] on span at bounding box center [763, 302] width 14 height 14
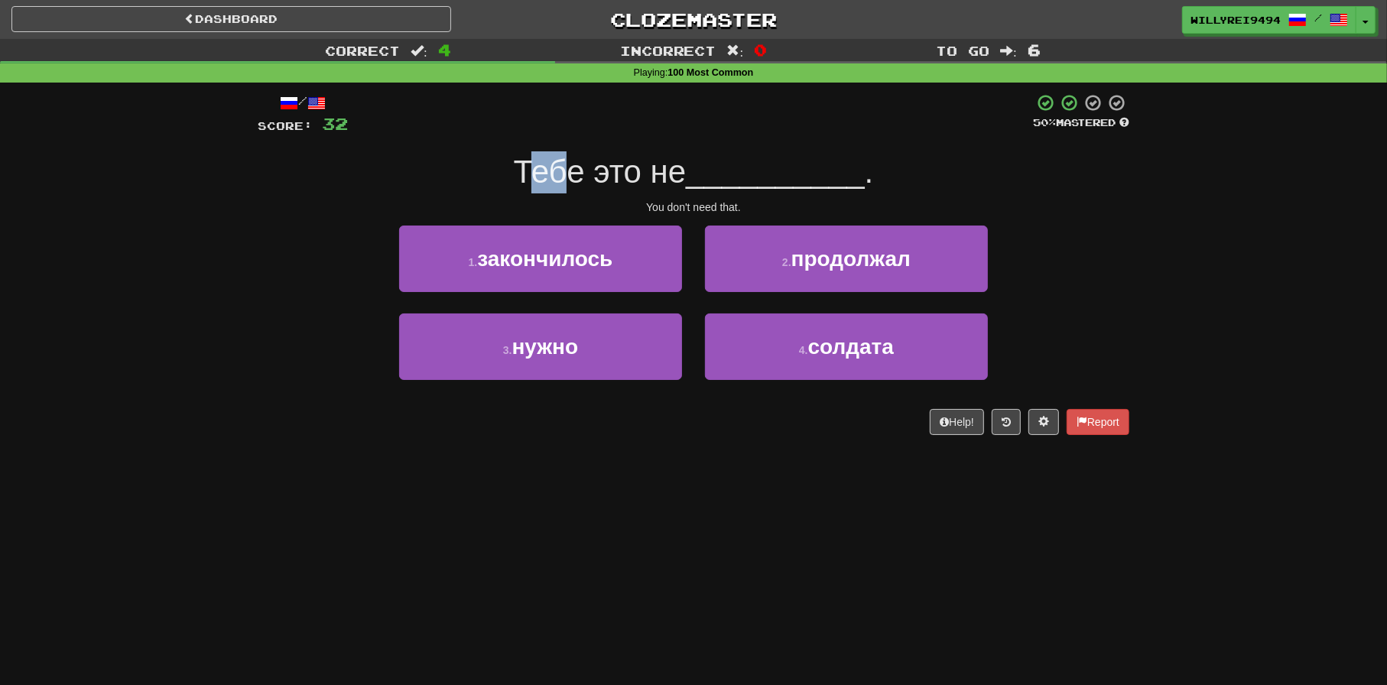
click at [657, 173] on span "Тебе это не" at bounding box center [600, 172] width 173 height 36
click at [671, 174] on span "Тебе это не" at bounding box center [600, 172] width 173 height 36
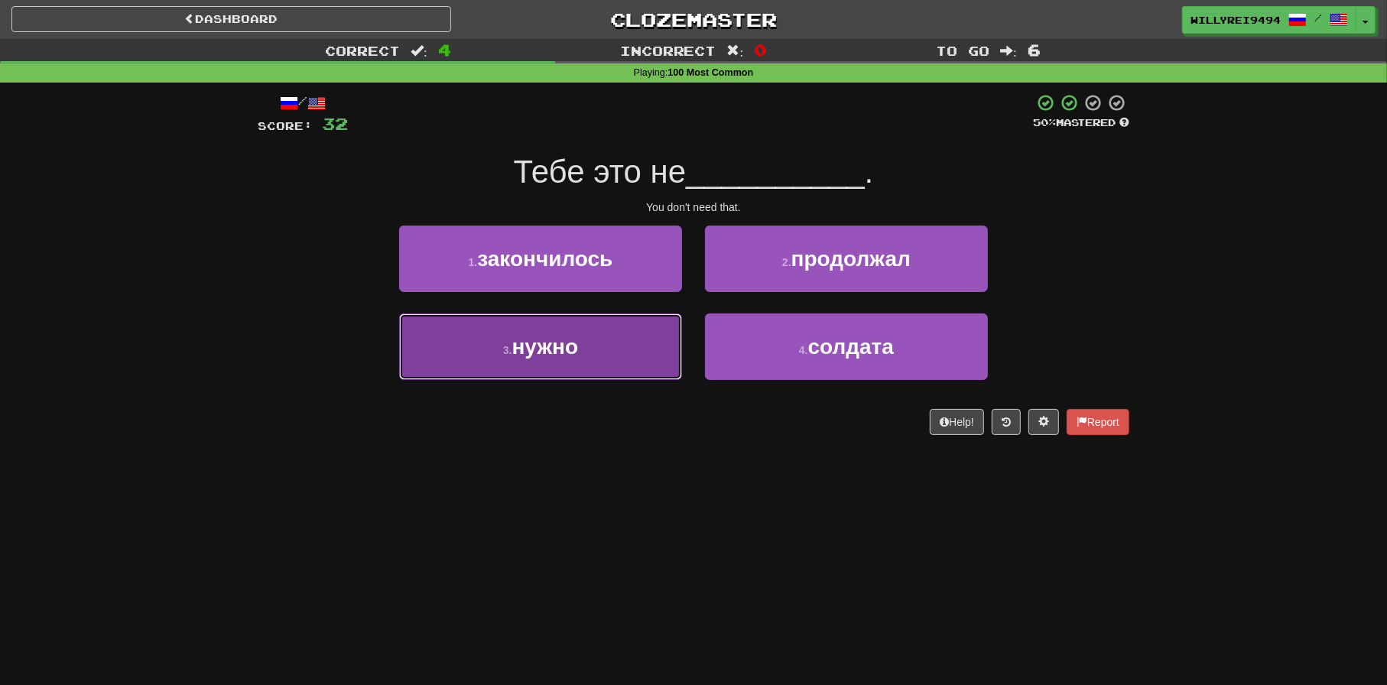
click at [569, 337] on span "нужно" at bounding box center [545, 347] width 67 height 24
